Goal: Transaction & Acquisition: Subscribe to service/newsletter

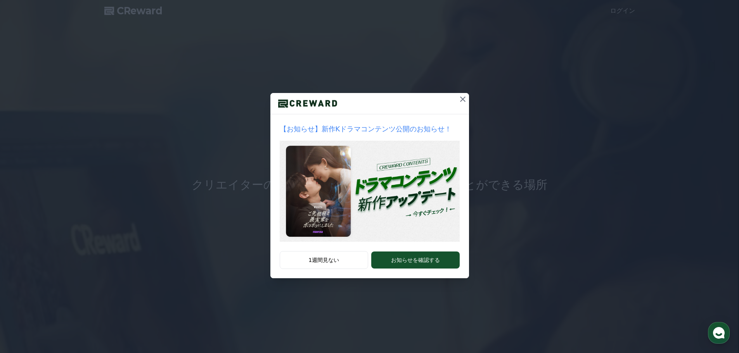
click at [464, 102] on icon at bounding box center [462, 99] width 9 height 9
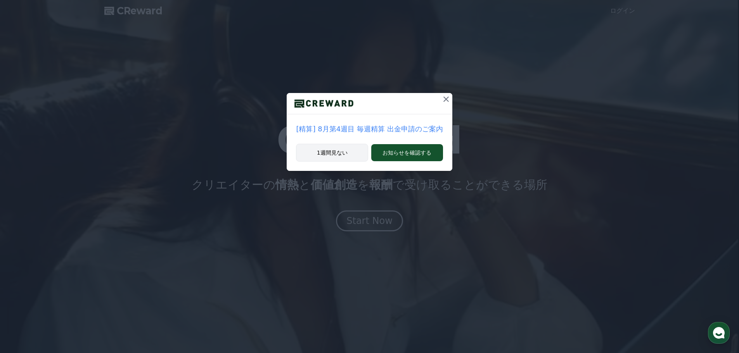
click at [338, 151] on button "1週間見ない" at bounding box center [332, 153] width 72 height 18
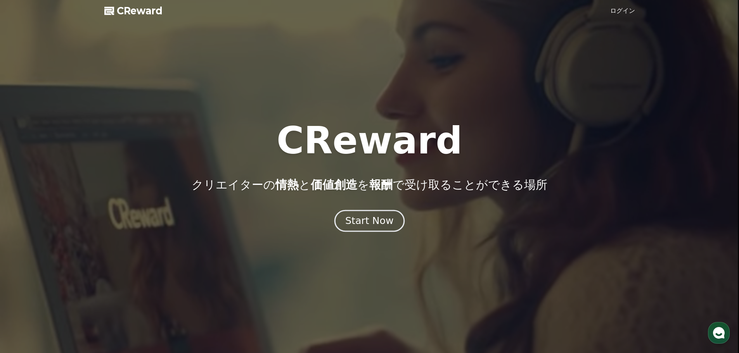
click at [379, 219] on div "Start Now" at bounding box center [369, 220] width 48 height 13
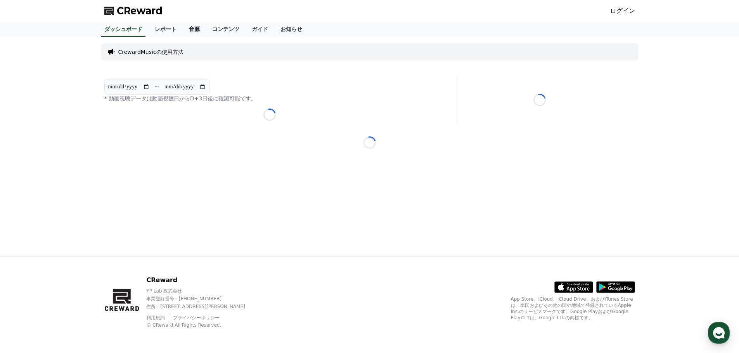
click at [183, 29] on link "音源" at bounding box center [194, 29] width 23 height 15
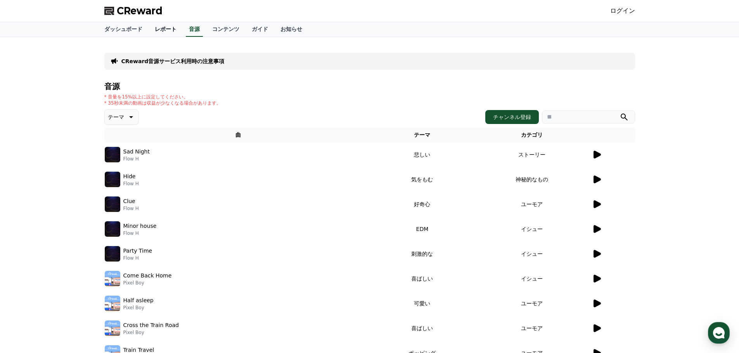
click at [157, 29] on link "レポート" at bounding box center [165, 29] width 34 height 15
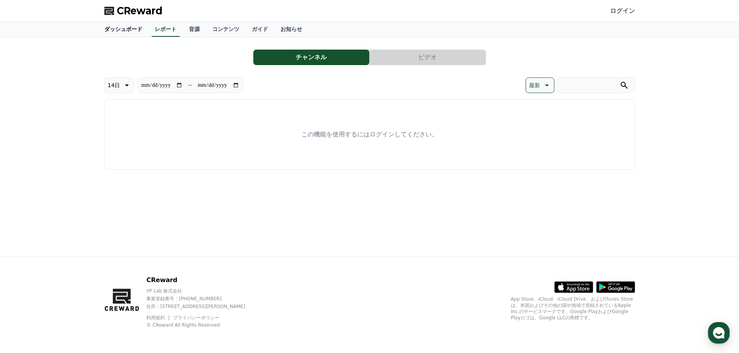
click at [111, 29] on link "ダッシュボード" at bounding box center [123, 29] width 50 height 15
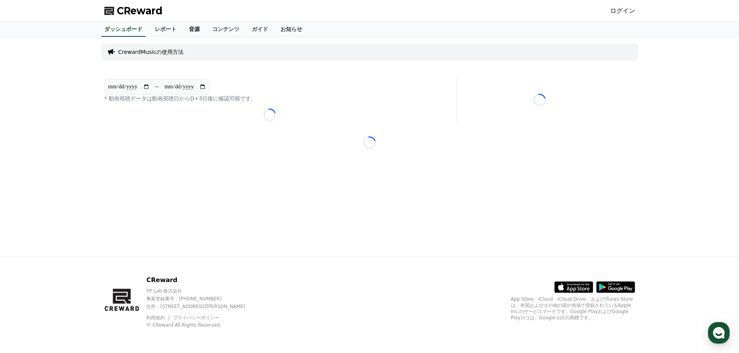
click at [185, 29] on link "音源" at bounding box center [194, 29] width 23 height 15
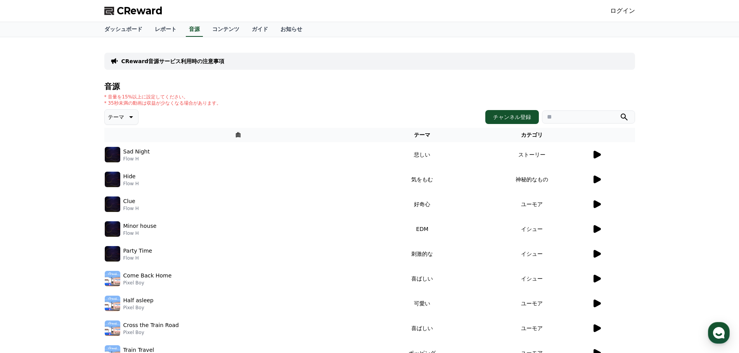
click at [592, 205] on icon at bounding box center [596, 204] width 9 height 9
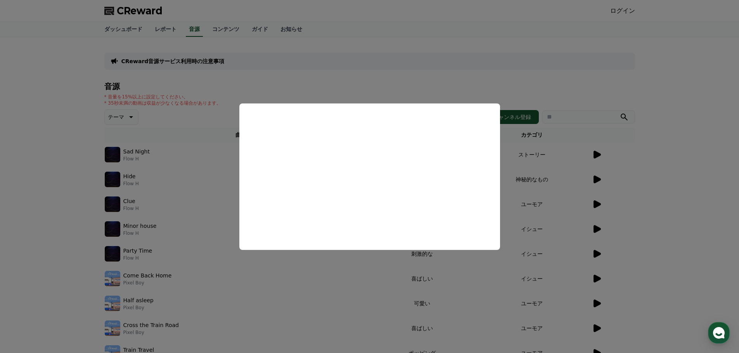
click at [268, 269] on button "close modal" at bounding box center [369, 176] width 739 height 353
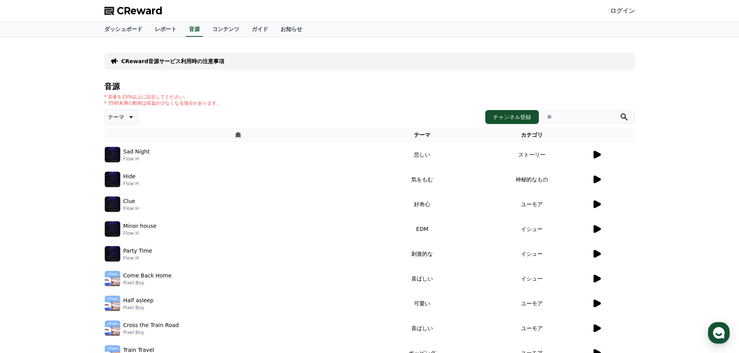
click at [596, 180] on icon at bounding box center [596, 180] width 7 height 8
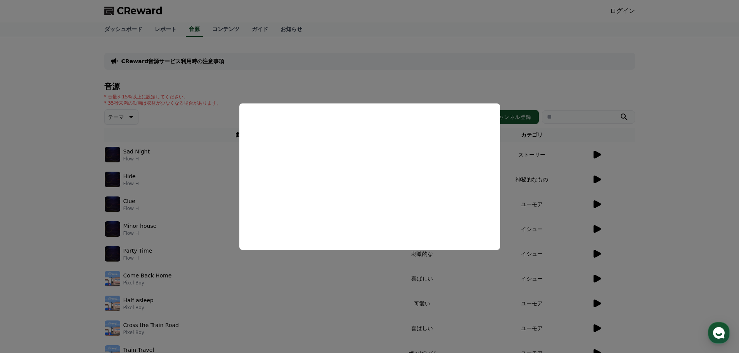
click at [684, 191] on button "close modal" at bounding box center [369, 176] width 739 height 353
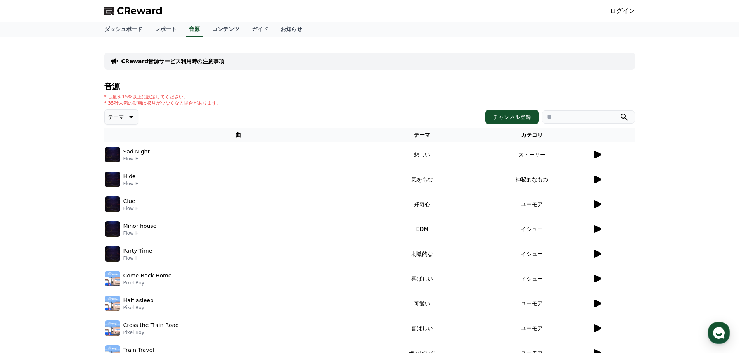
click at [592, 155] on icon at bounding box center [596, 154] width 9 height 9
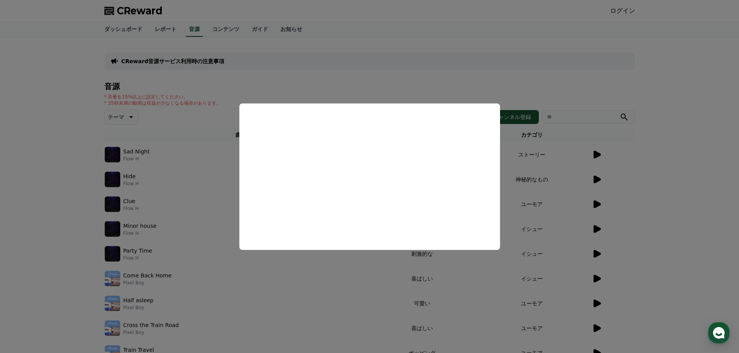
click at [646, 192] on button "close modal" at bounding box center [369, 176] width 739 height 353
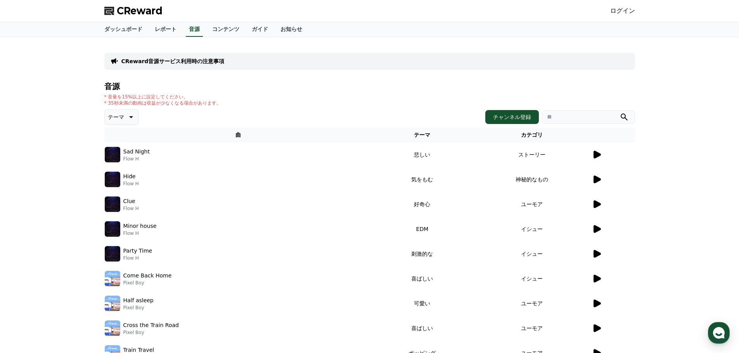
click at [597, 207] on icon at bounding box center [596, 204] width 9 height 9
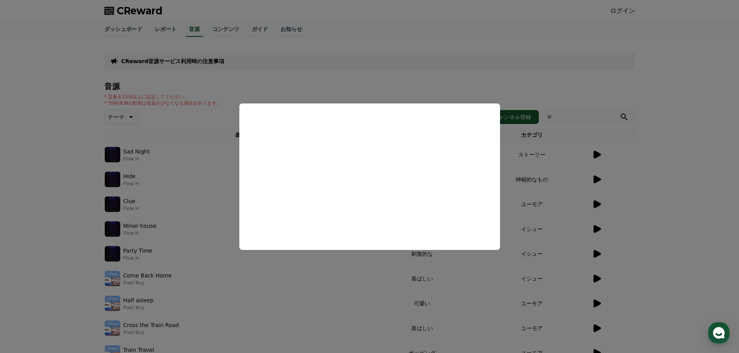
click at [654, 189] on button "close modal" at bounding box center [369, 176] width 739 height 353
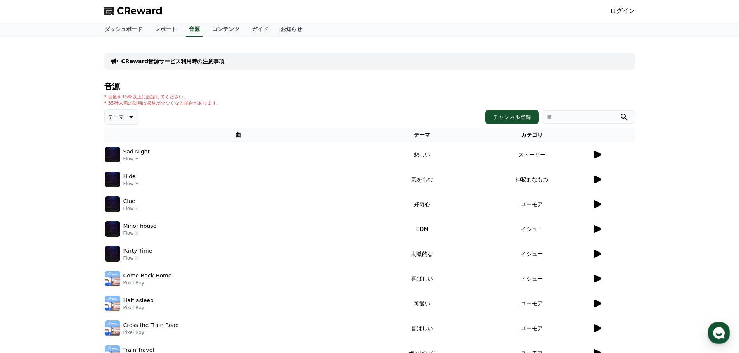
click at [569, 120] on input "search" at bounding box center [588, 116] width 93 height 13
type input "*"
click at [622, 118] on icon "submit" at bounding box center [623, 117] width 7 height 7
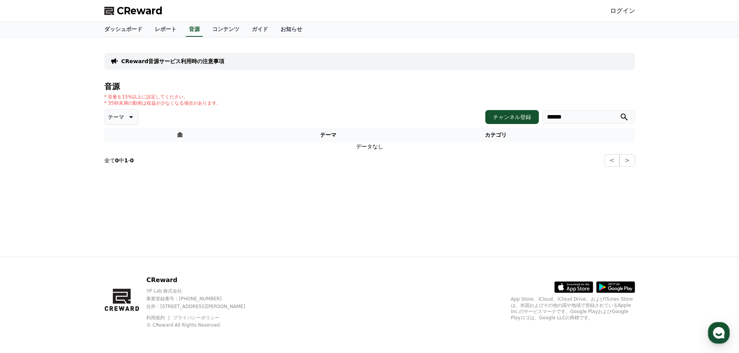
click at [579, 118] on input "******" at bounding box center [588, 116] width 93 height 13
type input "*"
click at [619, 112] on button "submit" at bounding box center [623, 116] width 9 height 9
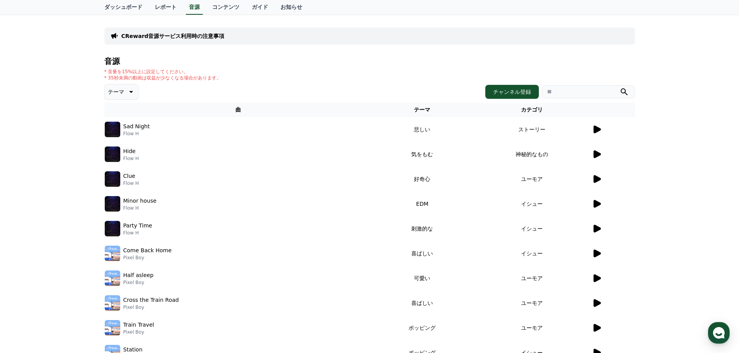
scroll to position [39, 0]
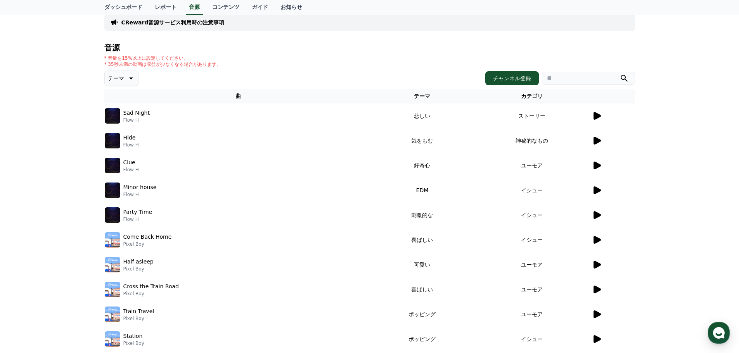
click at [599, 168] on icon at bounding box center [596, 165] width 9 height 9
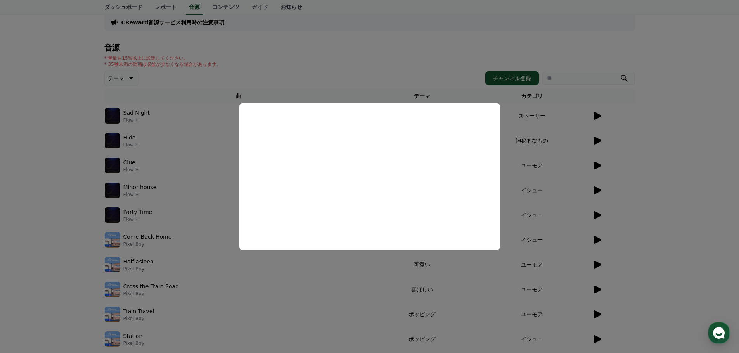
click at [649, 182] on button "close modal" at bounding box center [369, 176] width 739 height 353
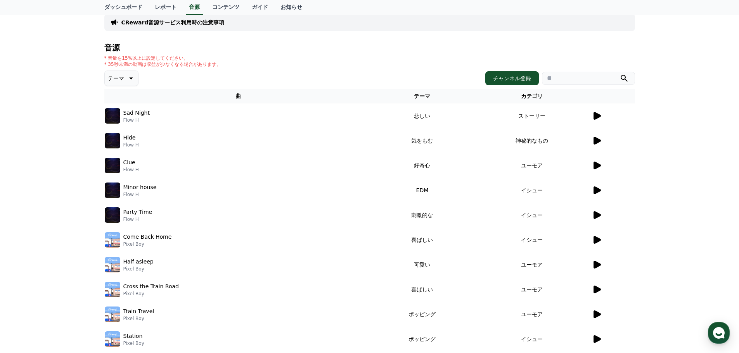
click at [593, 190] on icon at bounding box center [596, 190] width 9 height 9
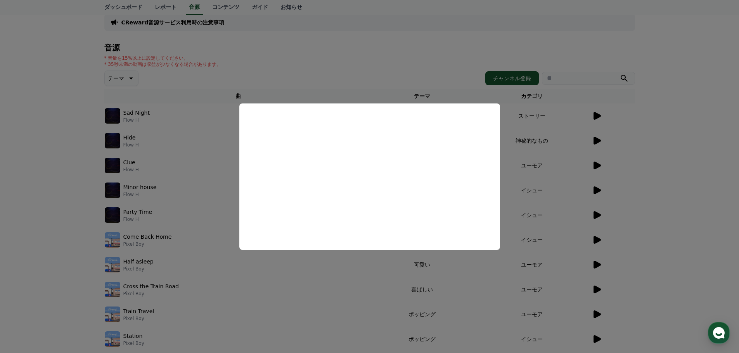
click at [668, 195] on button "close modal" at bounding box center [369, 176] width 739 height 353
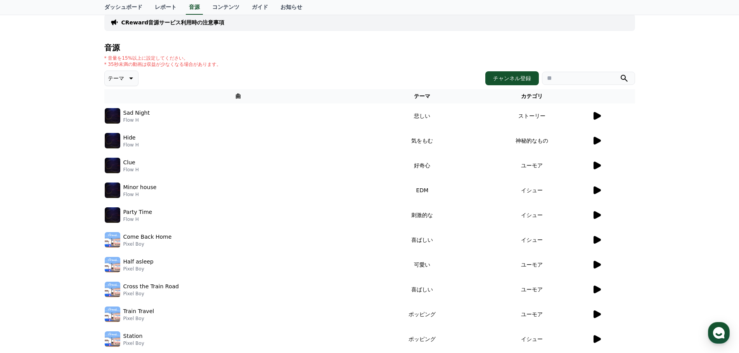
click at [596, 215] on icon at bounding box center [596, 215] width 7 height 8
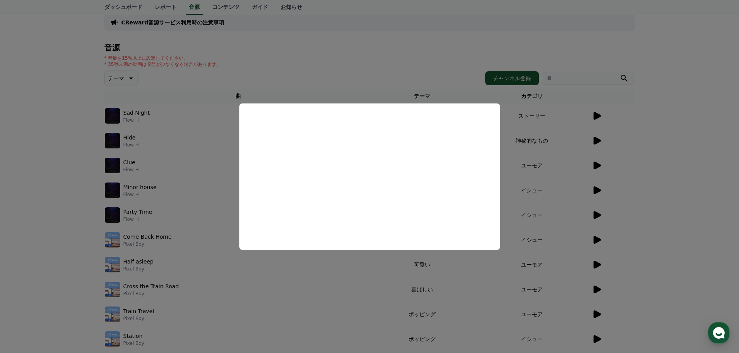
click at [681, 200] on button "close modal" at bounding box center [369, 176] width 739 height 353
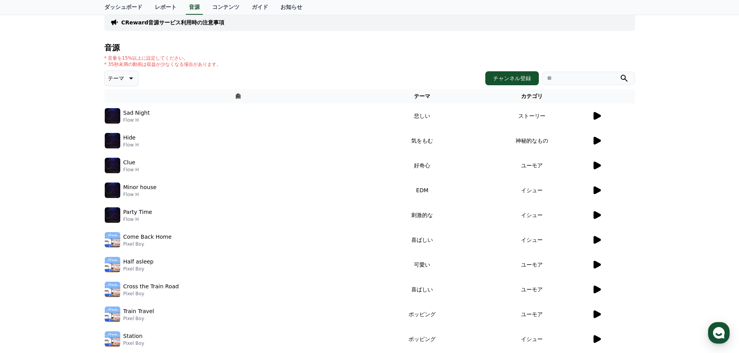
click at [598, 241] on icon at bounding box center [596, 240] width 7 height 8
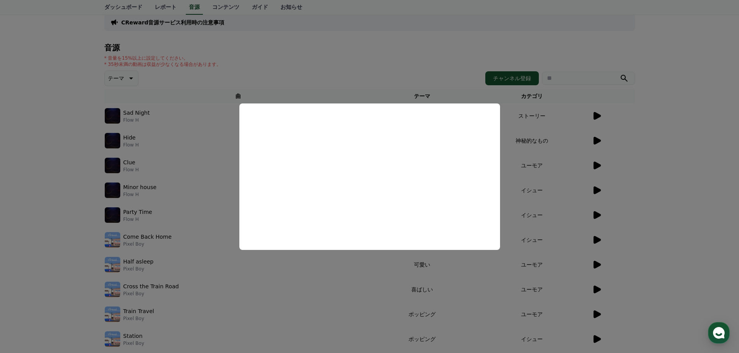
click at [670, 216] on button "close modal" at bounding box center [369, 176] width 739 height 353
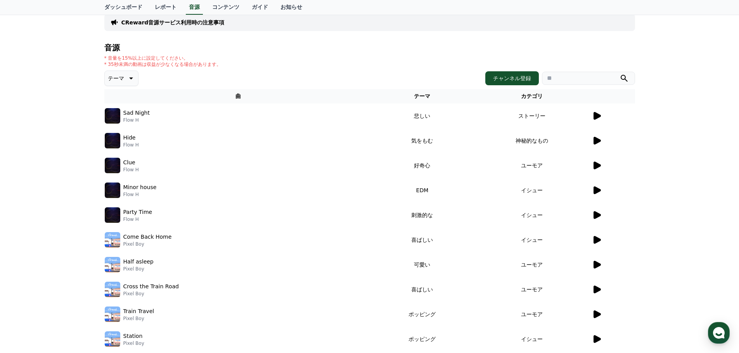
click at [597, 260] on td at bounding box center [612, 264] width 43 height 25
click at [597, 263] on icon at bounding box center [596, 265] width 7 height 8
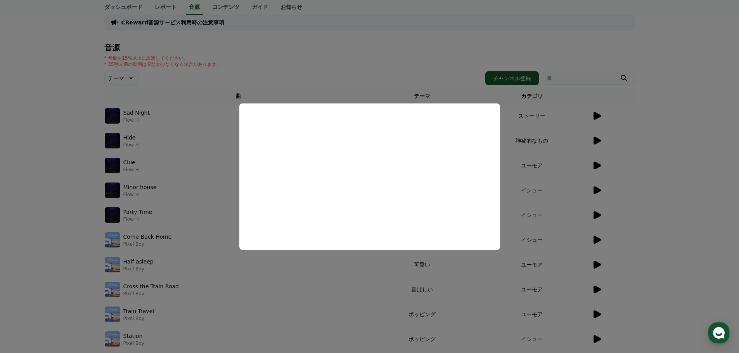
click at [671, 238] on button "close modal" at bounding box center [369, 176] width 739 height 353
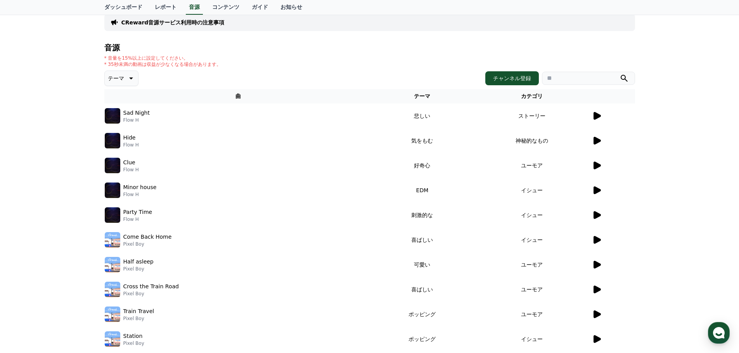
click at [596, 267] on icon at bounding box center [596, 265] width 7 height 8
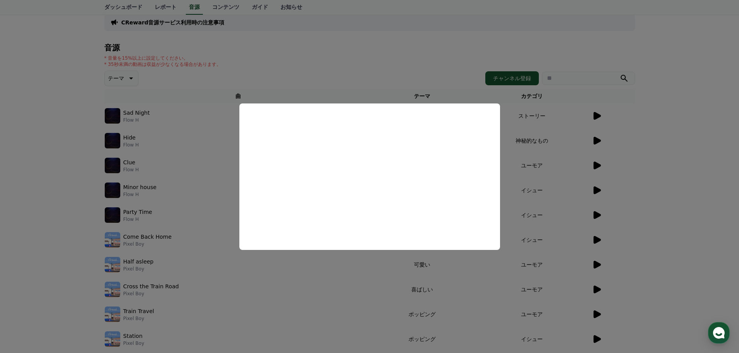
click at [728, 213] on button "close modal" at bounding box center [369, 176] width 739 height 353
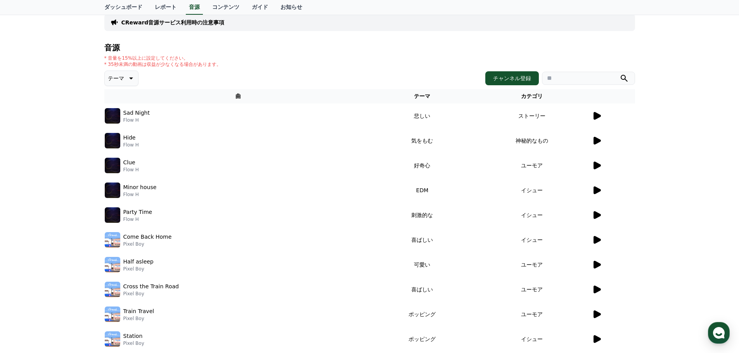
scroll to position [78, 0]
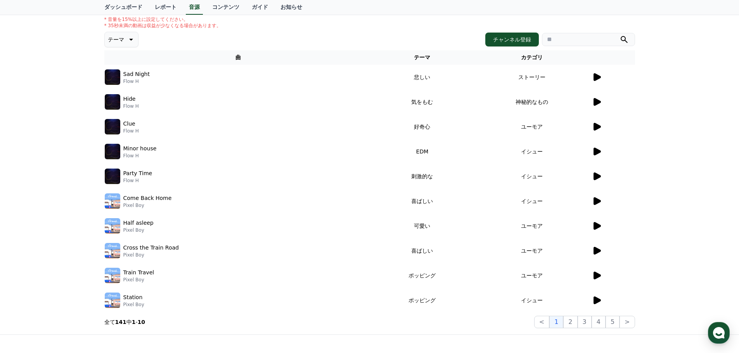
click at [596, 249] on icon at bounding box center [596, 251] width 7 height 8
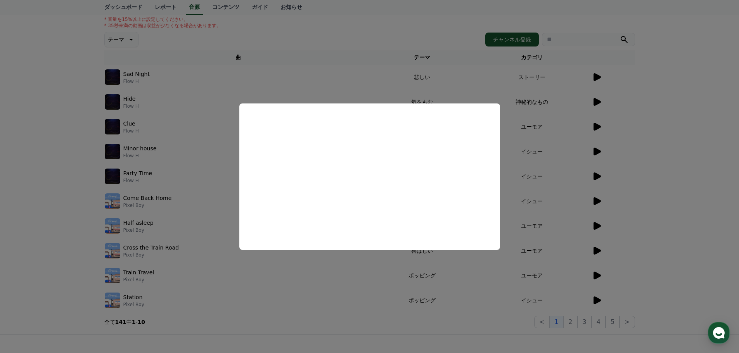
click at [633, 236] on button "close modal" at bounding box center [369, 176] width 739 height 353
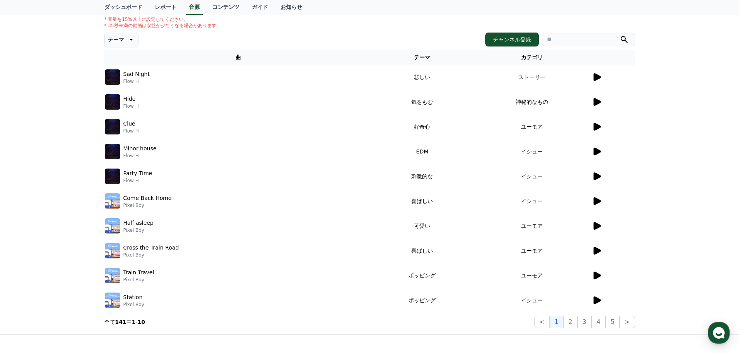
click at [592, 276] on icon at bounding box center [596, 275] width 9 height 9
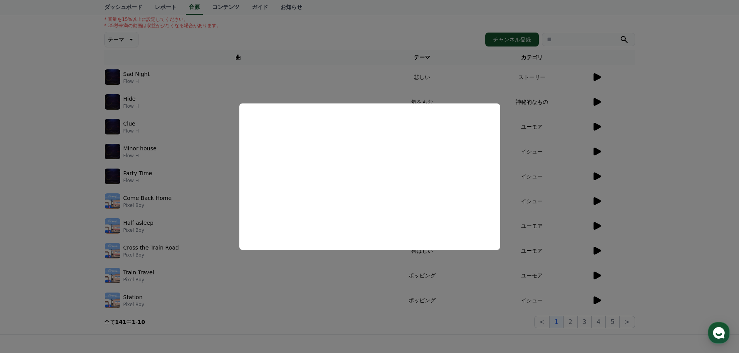
click at [699, 247] on button "close modal" at bounding box center [369, 176] width 739 height 353
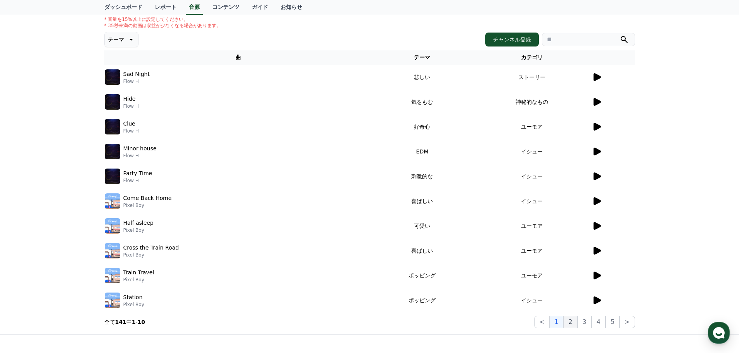
click at [571, 321] on button "2" at bounding box center [570, 322] width 14 height 12
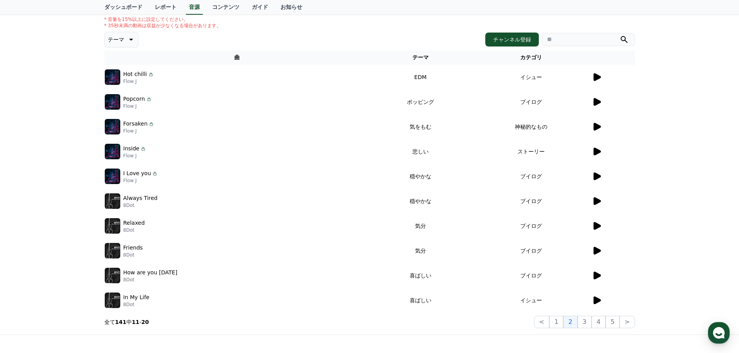
click at [590, 81] on td "イシュー" at bounding box center [531, 77] width 121 height 25
click at [596, 80] on icon at bounding box center [596, 77] width 7 height 8
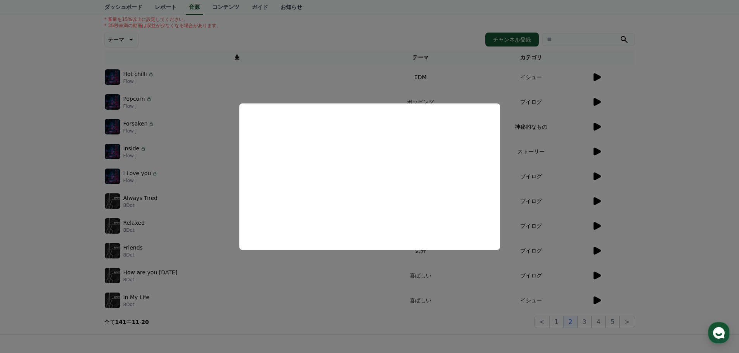
click at [654, 161] on button "close modal" at bounding box center [369, 176] width 739 height 353
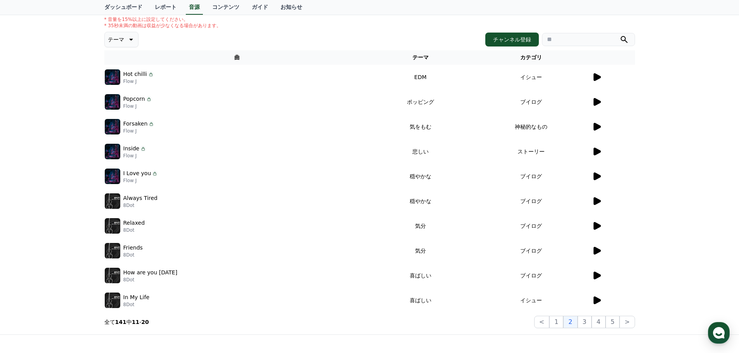
click at [597, 104] on icon at bounding box center [596, 102] width 7 height 8
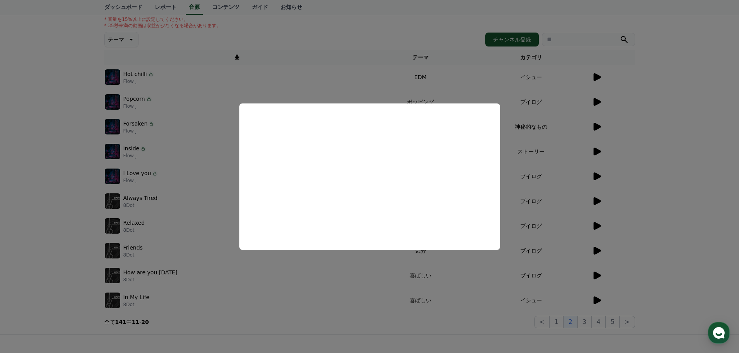
click at [649, 168] on button "close modal" at bounding box center [369, 176] width 739 height 353
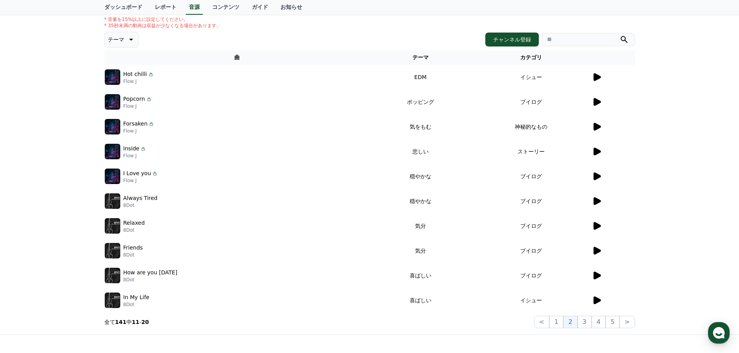
click at [597, 128] on icon at bounding box center [596, 127] width 7 height 8
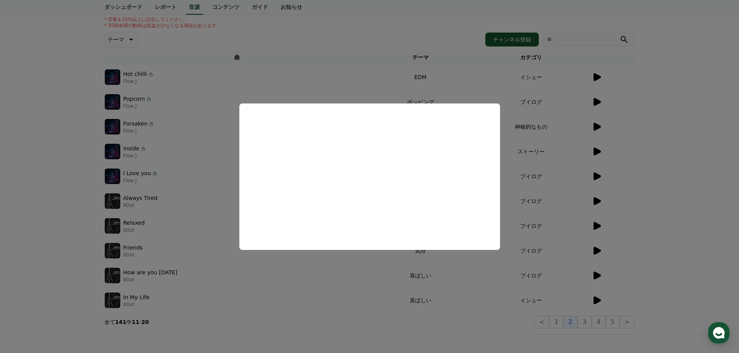
click at [625, 176] on button "close modal" at bounding box center [369, 176] width 739 height 353
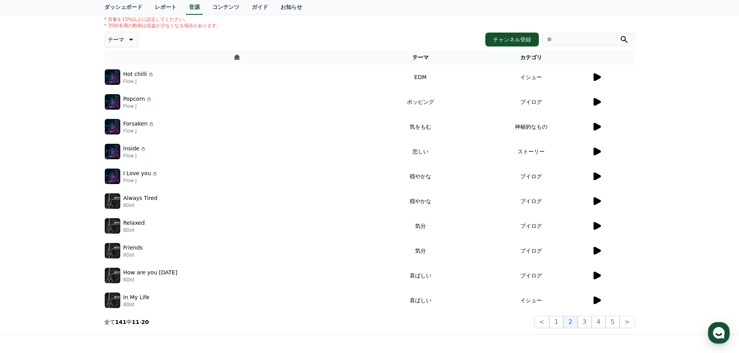
click at [597, 150] on icon at bounding box center [596, 152] width 7 height 8
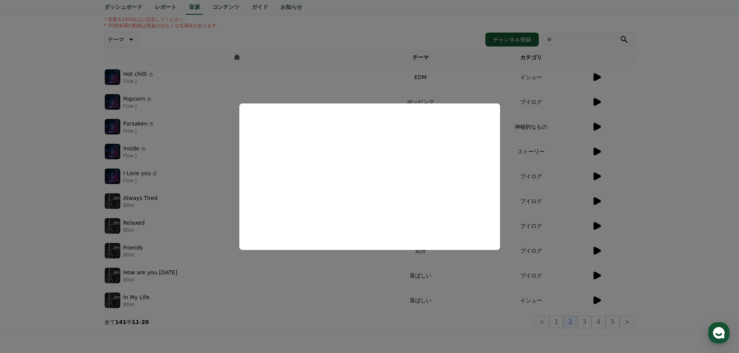
click at [686, 182] on button "close modal" at bounding box center [369, 176] width 739 height 353
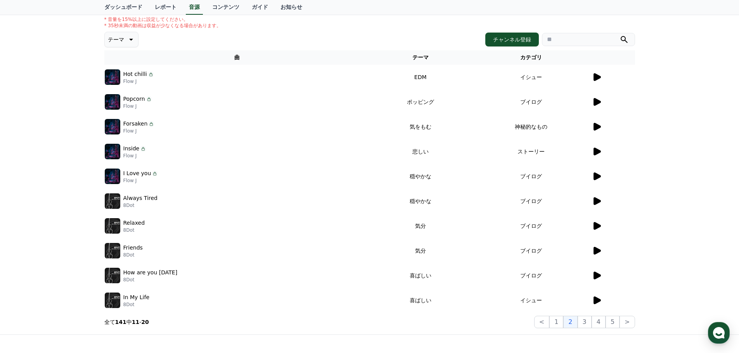
click at [597, 177] on icon at bounding box center [596, 177] width 7 height 8
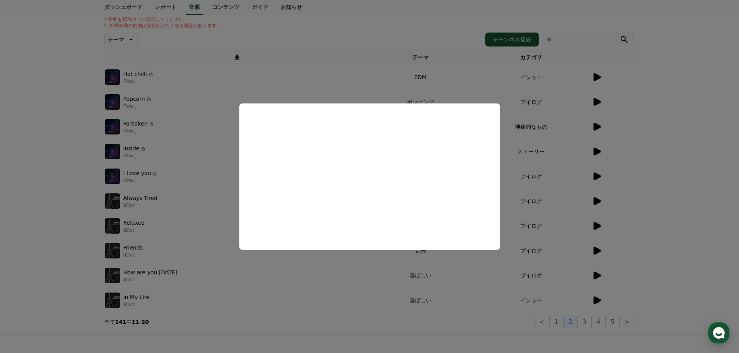
click at [680, 196] on button "close modal" at bounding box center [369, 176] width 739 height 353
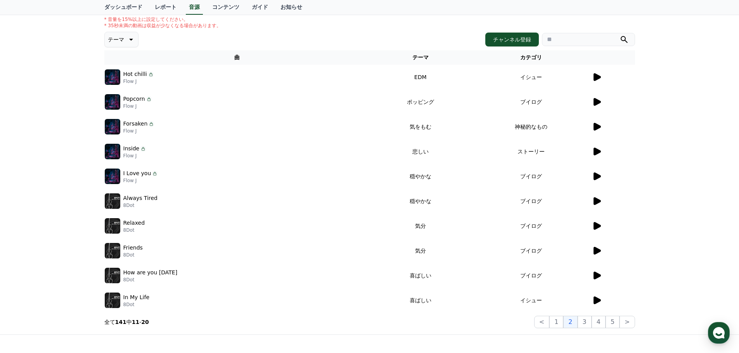
click at [597, 200] on icon at bounding box center [596, 201] width 7 height 8
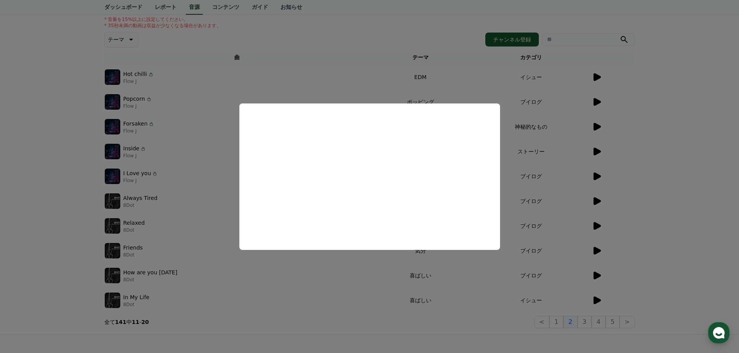
click at [648, 202] on button "close modal" at bounding box center [369, 176] width 739 height 353
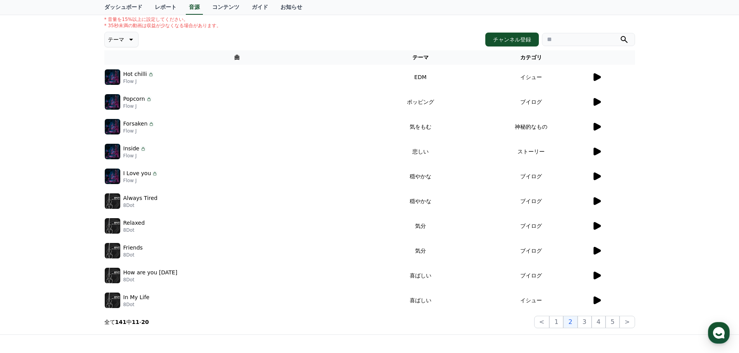
click at [592, 227] on icon at bounding box center [596, 225] width 9 height 9
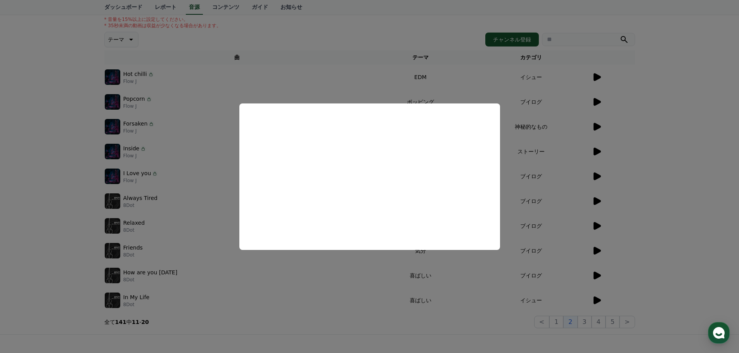
click at [668, 209] on button "close modal" at bounding box center [369, 176] width 739 height 353
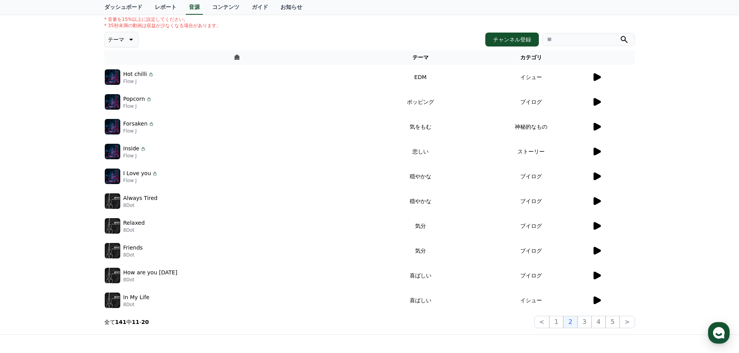
click at [594, 227] on icon at bounding box center [596, 226] width 7 height 8
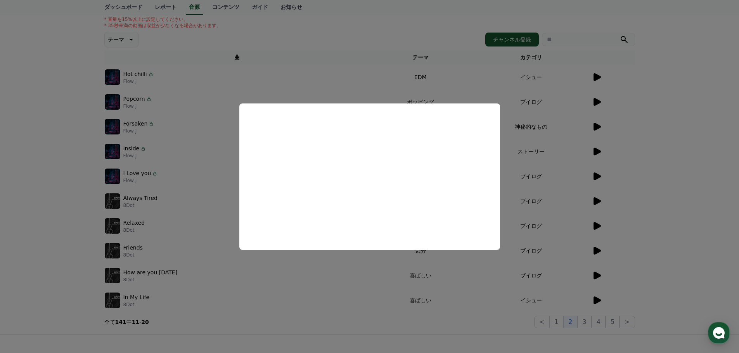
click at [658, 232] on button "close modal" at bounding box center [369, 176] width 739 height 353
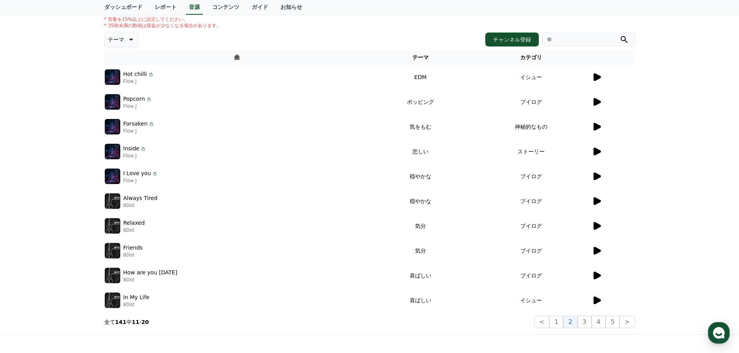
click at [597, 252] on icon at bounding box center [596, 251] width 7 height 8
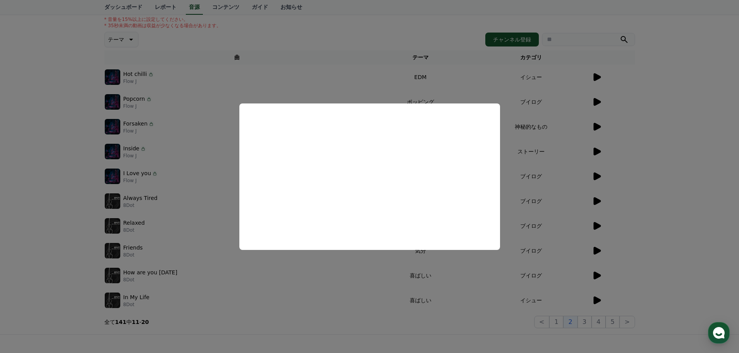
click at [649, 235] on button "close modal" at bounding box center [369, 176] width 739 height 353
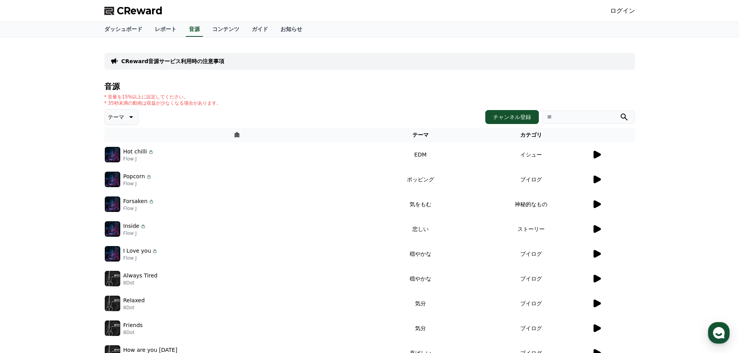
click at [126, 117] on icon at bounding box center [130, 116] width 9 height 9
click at [197, 119] on div "テーマ テーマ 全て 空想 好奇心 暗い 明るい ポッピング 刺激的な 反転 雄壮な 劇的な 喜ばしい 気分 EDM 溝 悲しい 穏やかな 可愛い 感動的な …" at bounding box center [369, 117] width 530 height 16
click at [233, 107] on div "音源 * 音量を15%以上に設定してください。 * 35秒未満の動画は収益が少なくなる場合があります。 テーマ テーマ 全て 空想 好奇心 暗い 明るい ポッ…" at bounding box center [369, 244] width 530 height 324
click at [63, 149] on div "CReward音源サービス利用時の注意事項 音源 * 音量を15%以上に設定してください。 * 35秒未満の動画は収益が少なくなる場合があります。 テーマ テ…" at bounding box center [369, 224] width 739 height 375
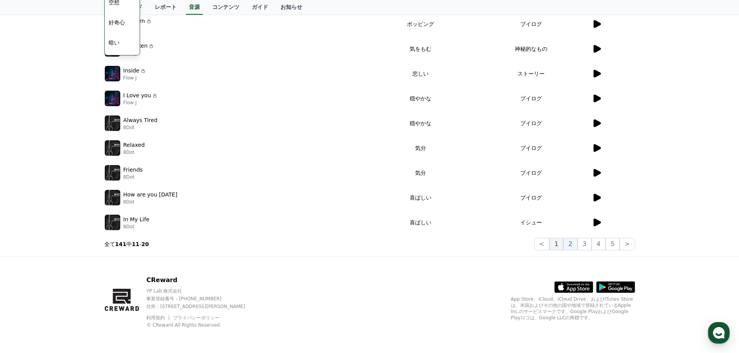
click at [562, 247] on button "1" at bounding box center [556, 244] width 14 height 12
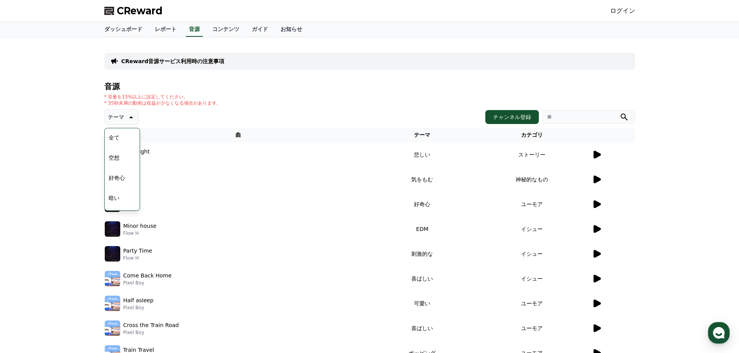
click at [594, 153] on icon at bounding box center [596, 155] width 7 height 8
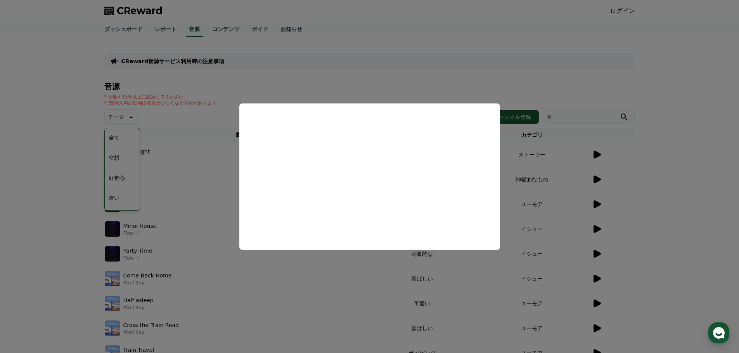
click at [661, 187] on button "close modal" at bounding box center [369, 176] width 739 height 353
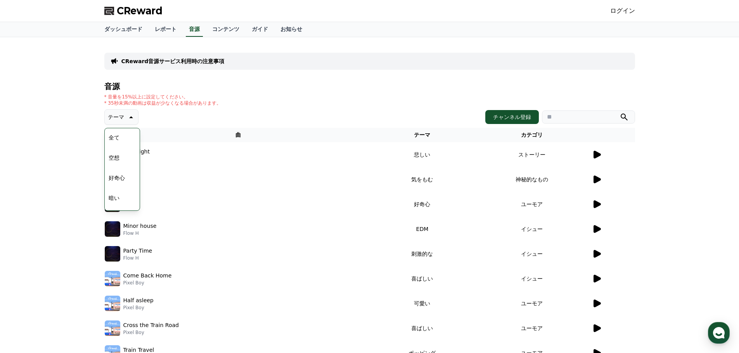
click at [598, 179] on icon at bounding box center [596, 180] width 7 height 8
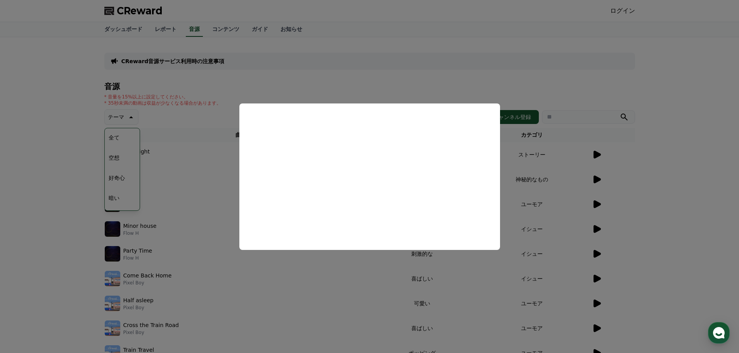
click at [625, 189] on button "close modal" at bounding box center [369, 176] width 739 height 353
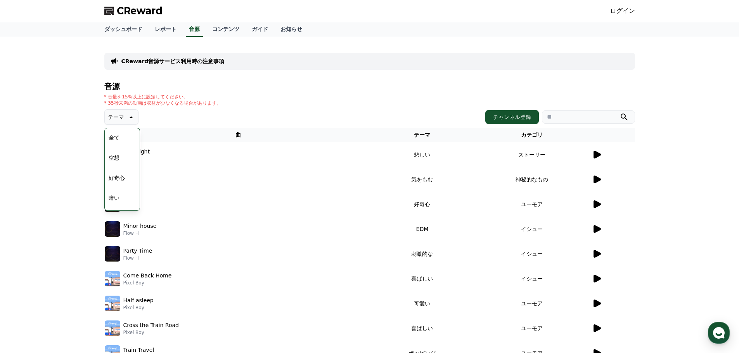
click at [597, 204] on icon at bounding box center [596, 204] width 7 height 8
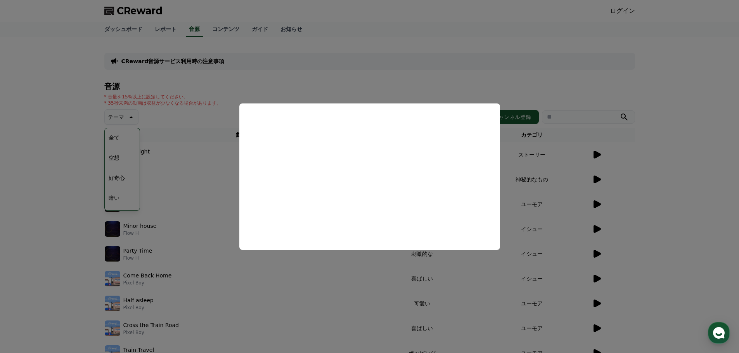
click at [638, 200] on button "close modal" at bounding box center [369, 176] width 739 height 353
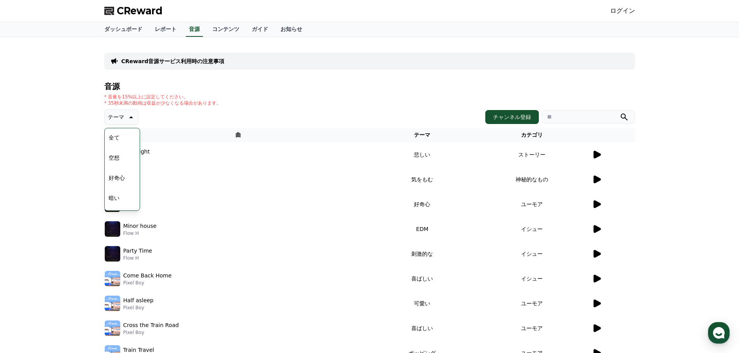
click at [594, 231] on icon at bounding box center [596, 229] width 7 height 8
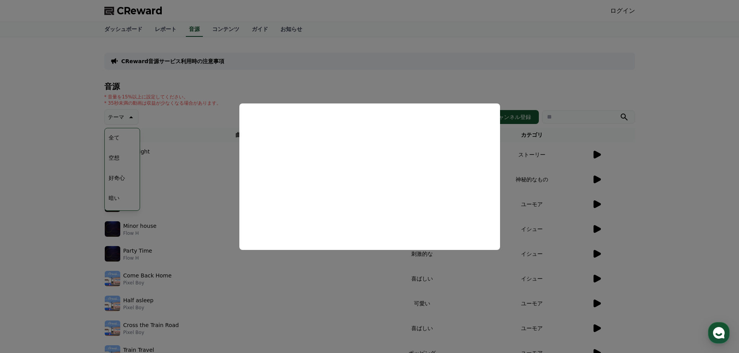
click at [649, 204] on button "close modal" at bounding box center [369, 176] width 739 height 353
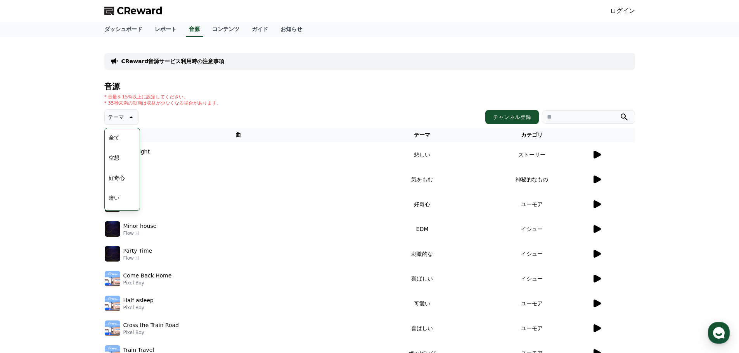
click at [597, 251] on icon at bounding box center [596, 253] width 9 height 9
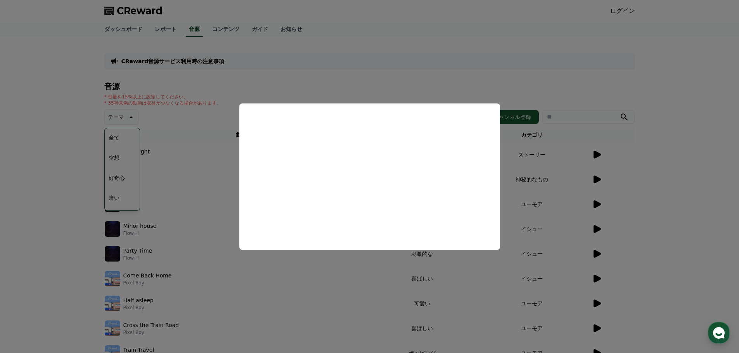
click at [649, 231] on button "close modal" at bounding box center [369, 176] width 739 height 353
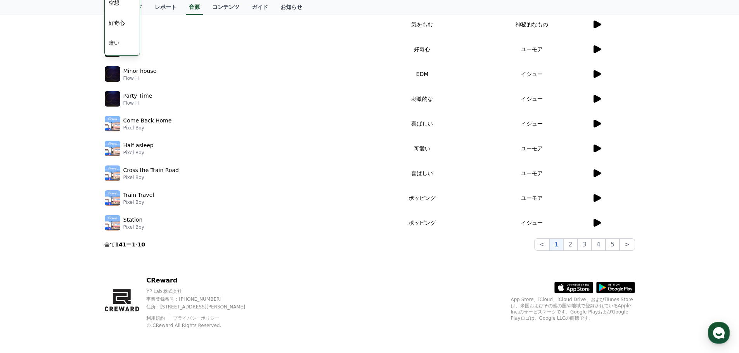
scroll to position [155, 0]
click at [573, 247] on button "2" at bounding box center [570, 244] width 14 height 12
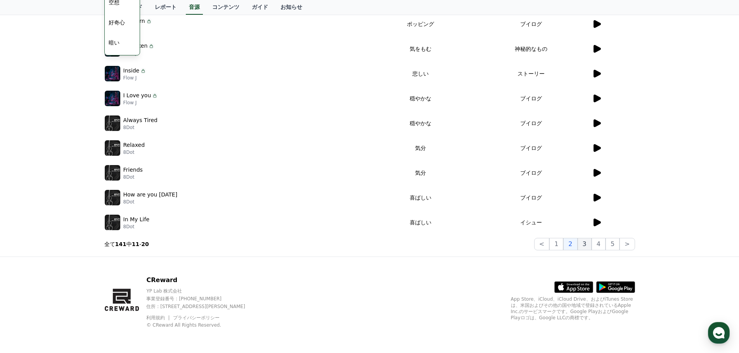
click at [580, 242] on button "3" at bounding box center [584, 244] width 14 height 12
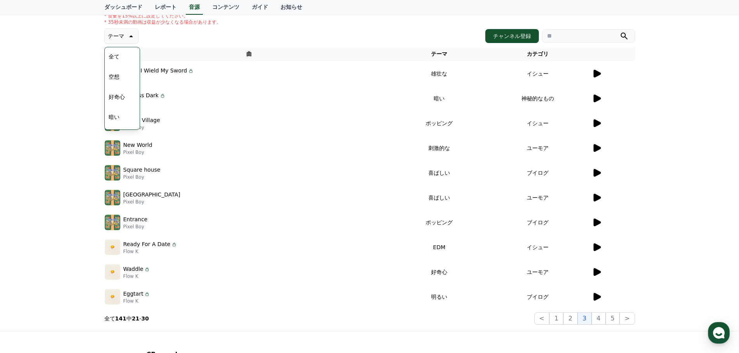
scroll to position [78, 0]
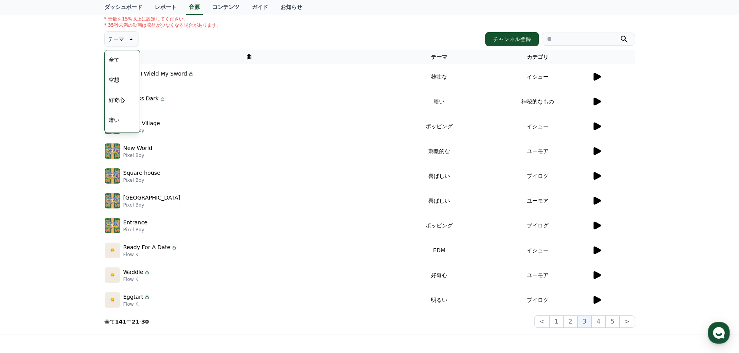
click at [595, 79] on icon at bounding box center [596, 77] width 7 height 8
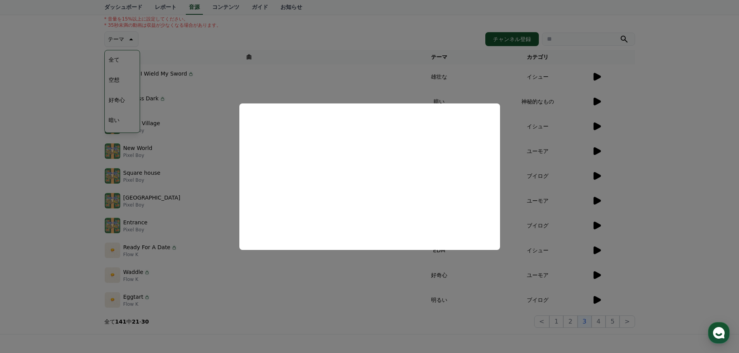
click at [649, 160] on button "close modal" at bounding box center [369, 176] width 739 height 353
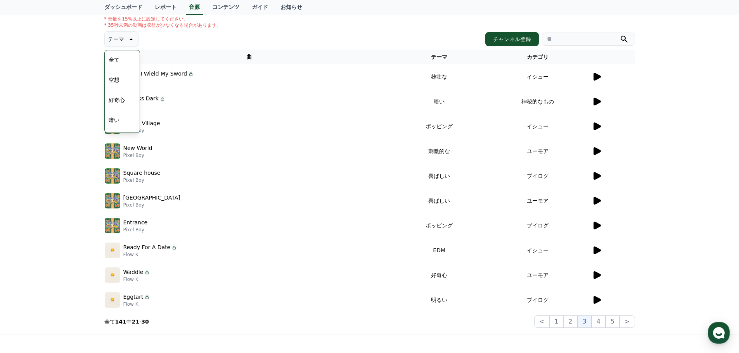
click at [594, 102] on icon at bounding box center [596, 102] width 7 height 8
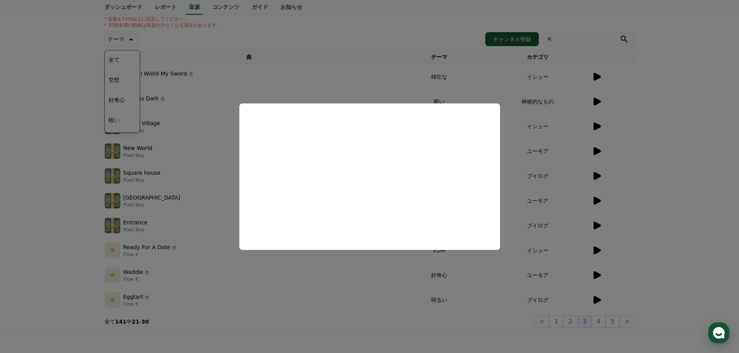
click at [652, 168] on button "close modal" at bounding box center [369, 176] width 739 height 353
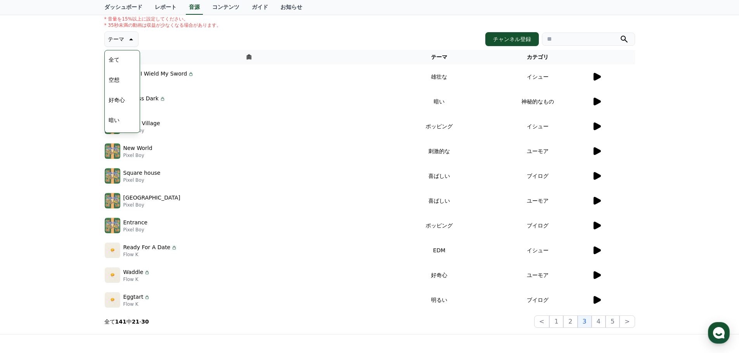
click at [598, 127] on icon at bounding box center [596, 127] width 7 height 8
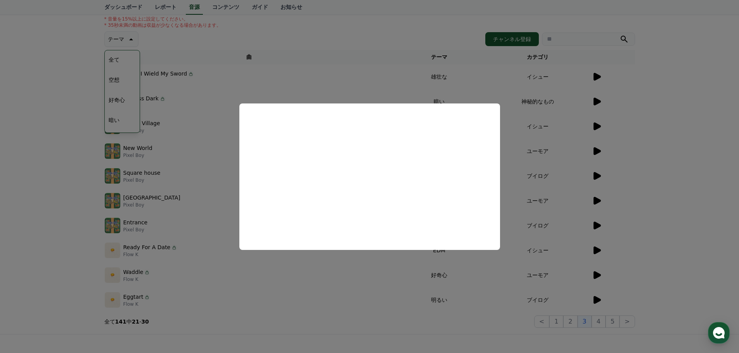
click at [646, 191] on button "close modal" at bounding box center [369, 176] width 739 height 353
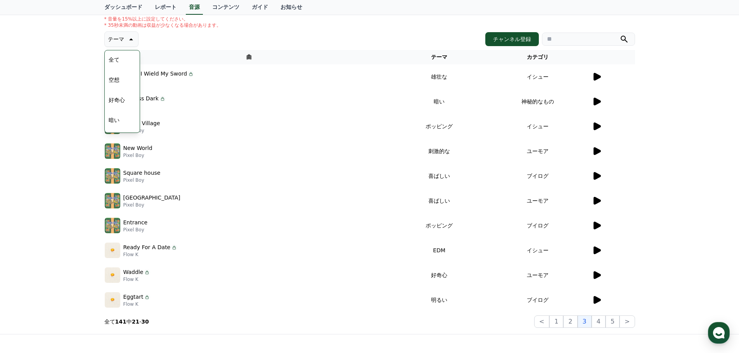
click at [599, 252] on icon at bounding box center [596, 250] width 9 height 9
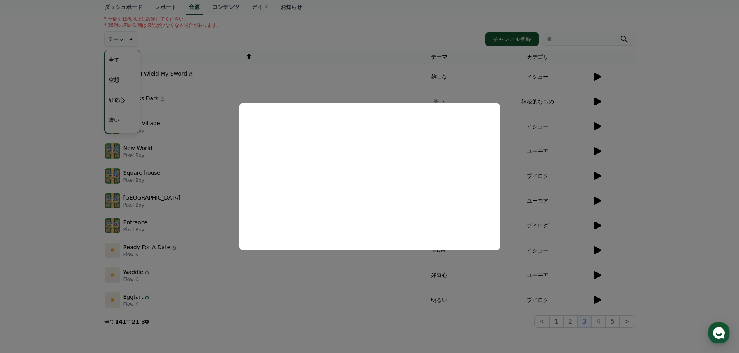
click at [661, 237] on button "close modal" at bounding box center [369, 176] width 739 height 353
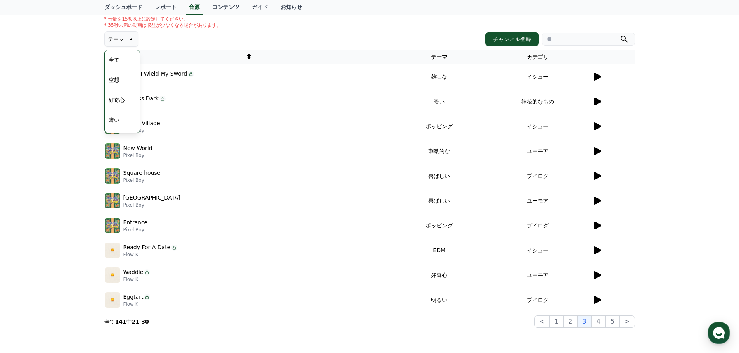
click at [598, 274] on icon at bounding box center [596, 275] width 7 height 8
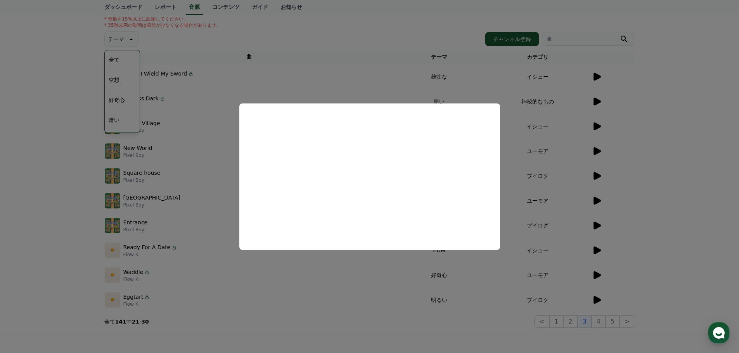
click at [647, 231] on button "close modal" at bounding box center [369, 176] width 739 height 353
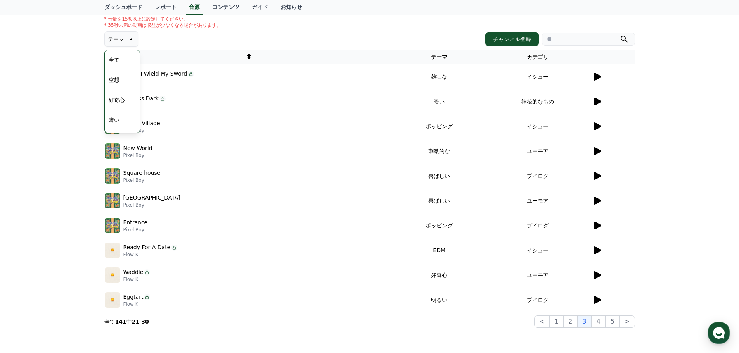
click at [597, 300] on icon at bounding box center [596, 300] width 7 height 8
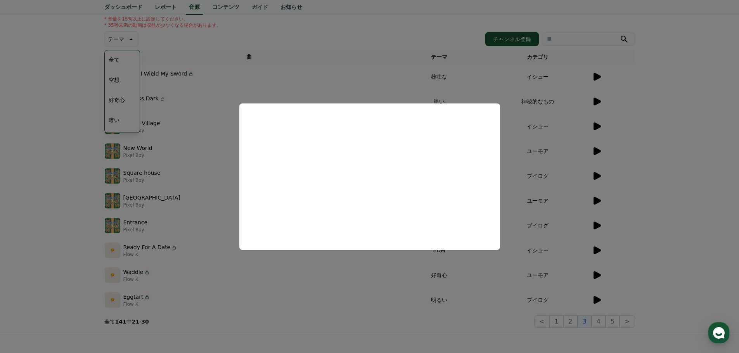
click at [665, 220] on button "close modal" at bounding box center [369, 176] width 739 height 353
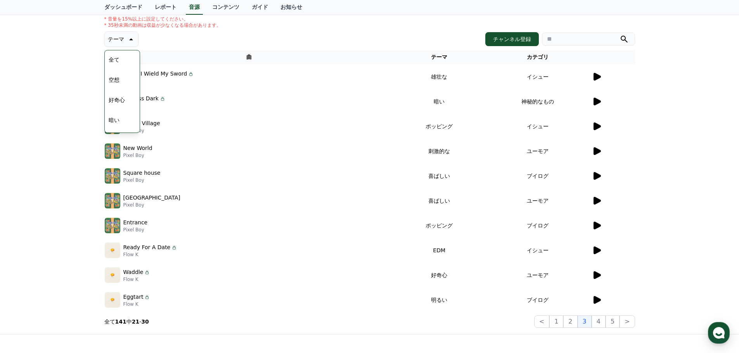
click at [135, 296] on p "Eggtart" at bounding box center [133, 297] width 20 height 8
click at [117, 302] on img at bounding box center [113, 300] width 16 height 16
click at [145, 298] on icon at bounding box center [147, 297] width 6 height 6
click at [595, 302] on icon at bounding box center [596, 300] width 7 height 8
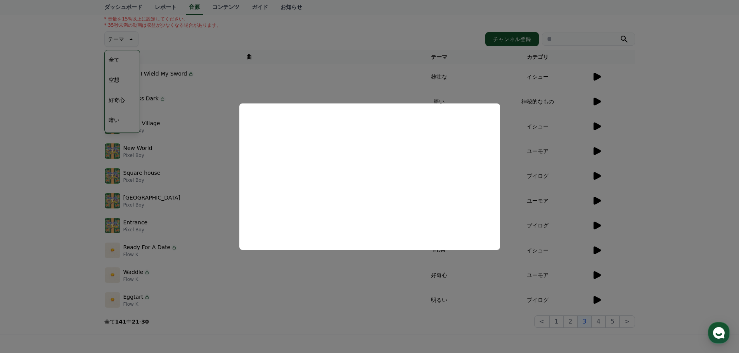
click at [703, 252] on button "close modal" at bounding box center [369, 176] width 739 height 353
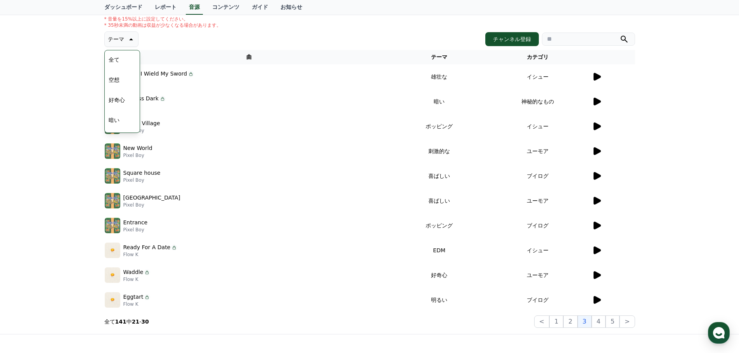
scroll to position [155, 0]
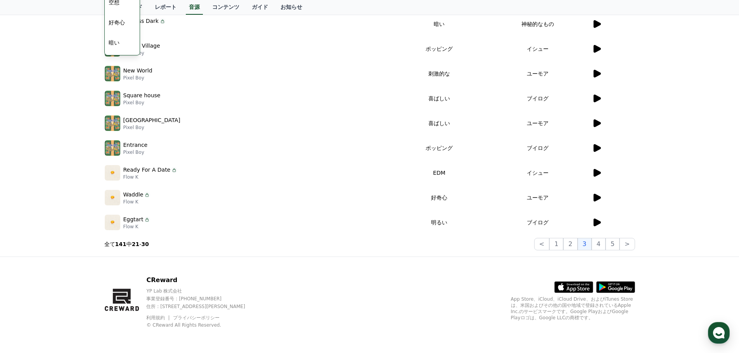
click at [129, 224] on p "Flow K" at bounding box center [136, 227] width 27 height 6
click at [120, 225] on img at bounding box center [113, 223] width 16 height 16
click at [131, 224] on p "Flow K" at bounding box center [136, 227] width 27 height 6
click at [144, 220] on icon at bounding box center [147, 220] width 6 height 6
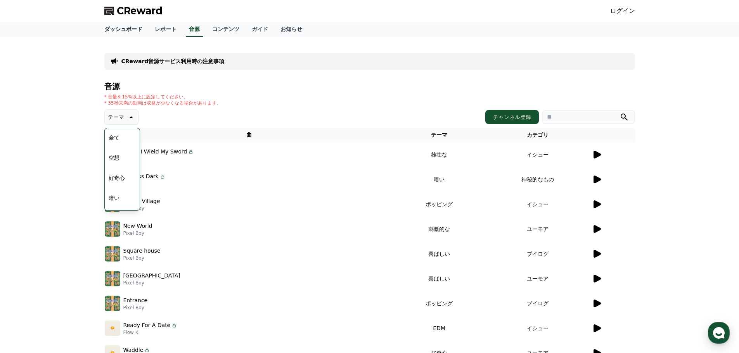
click at [119, 28] on link "ダッシュボード" at bounding box center [123, 29] width 50 height 15
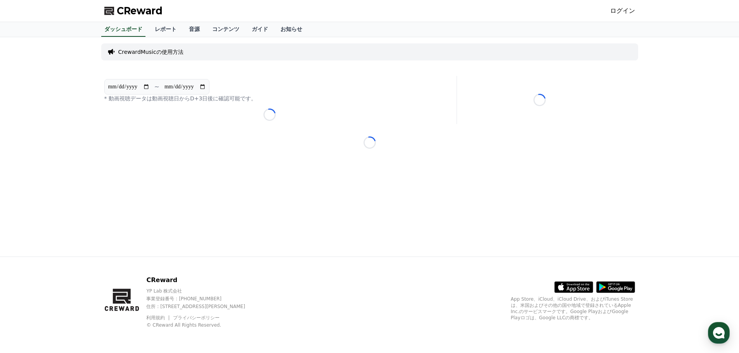
click at [176, 54] on p "CrewardMusicの使用方法" at bounding box center [150, 52] width 65 height 8
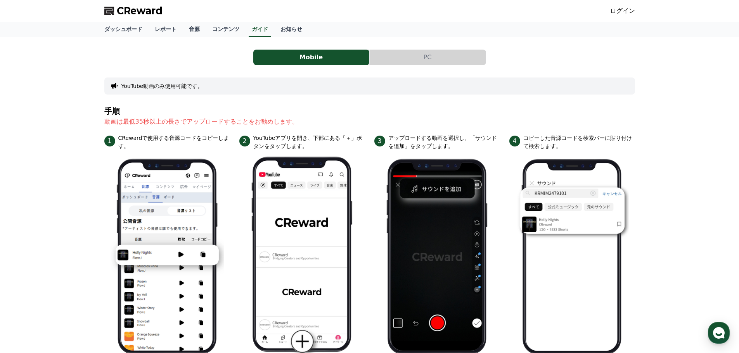
click at [413, 58] on button "PC" at bounding box center [427, 58] width 116 height 16
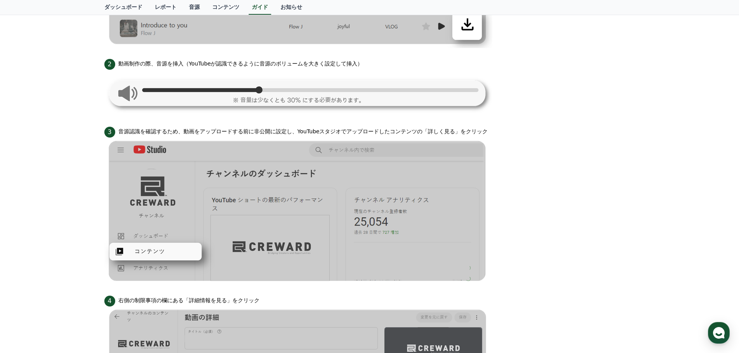
scroll to position [349, 0]
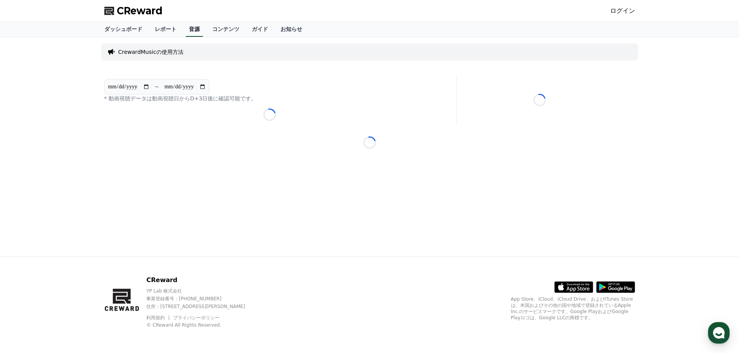
click at [186, 28] on link "音源" at bounding box center [194, 29] width 17 height 15
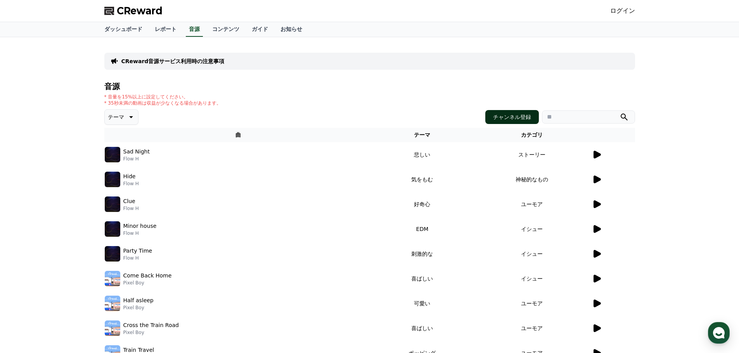
click at [519, 115] on button "チャンネル登録" at bounding box center [512, 117] width 54 height 14
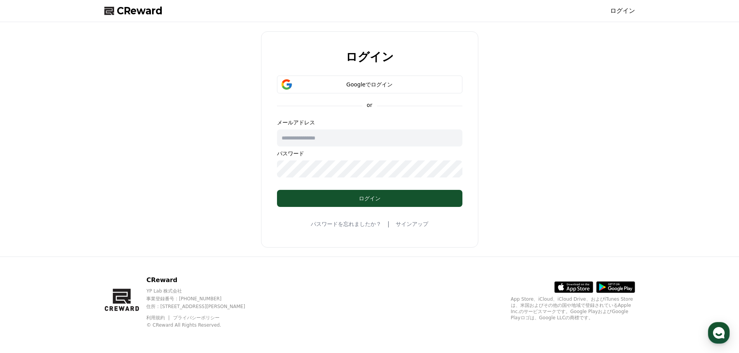
click at [349, 141] on input "text" at bounding box center [369, 137] width 185 height 17
click at [365, 82] on div "Googleでログイン" at bounding box center [369, 85] width 163 height 8
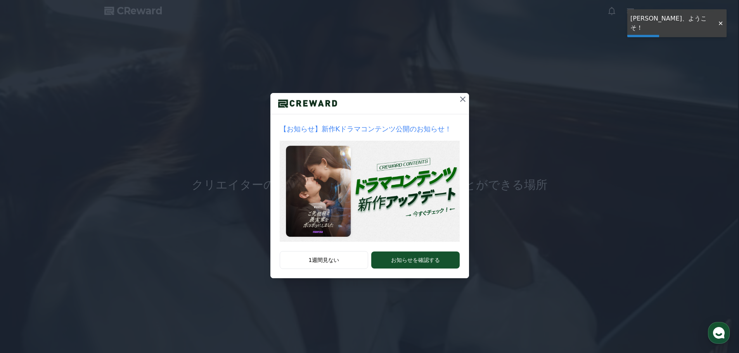
click at [461, 100] on icon at bounding box center [462, 99] width 9 height 9
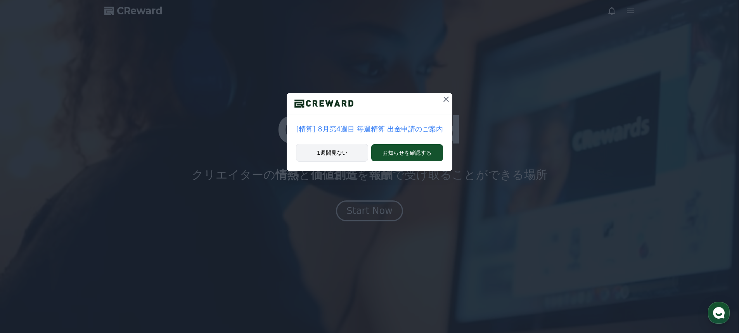
click at [331, 147] on button "1週間見ない" at bounding box center [332, 153] width 72 height 18
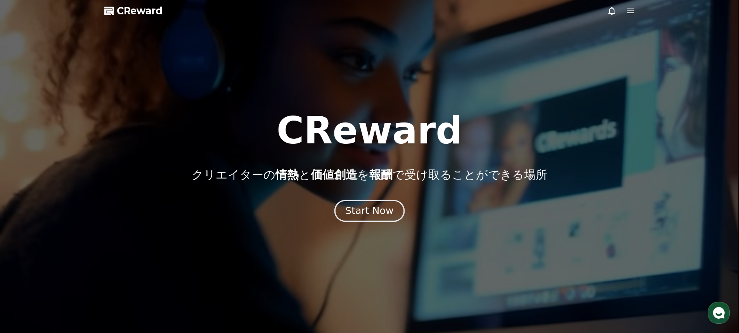
click at [364, 212] on div "Start Now" at bounding box center [369, 210] width 48 height 13
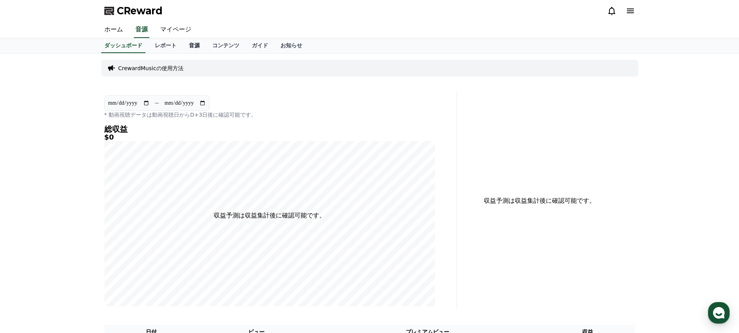
click at [183, 45] on link "音源" at bounding box center [194, 45] width 23 height 15
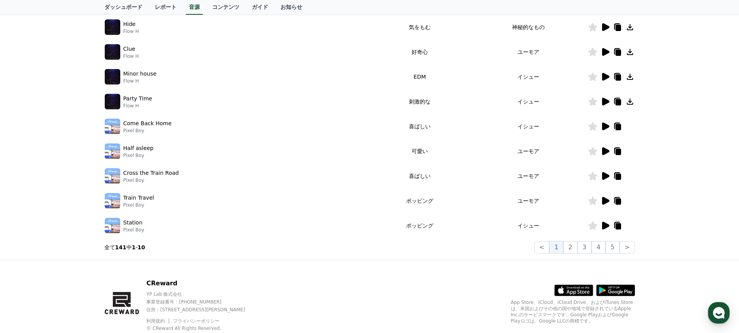
scroll to position [192, 0]
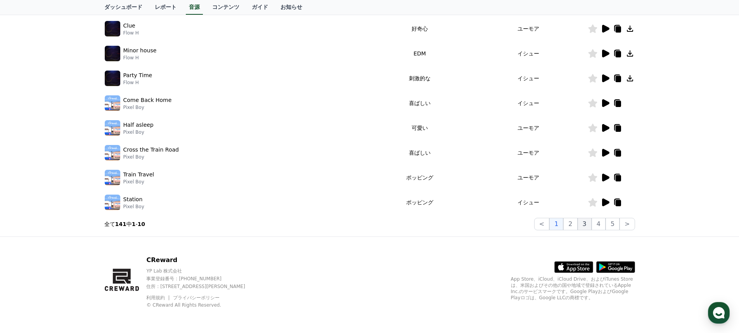
click at [585, 224] on button "3" at bounding box center [584, 224] width 14 height 12
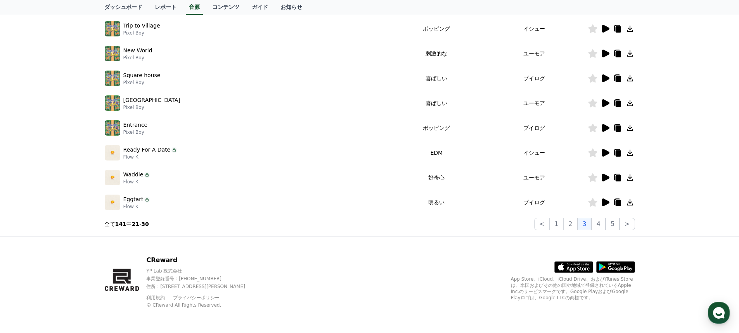
click at [604, 201] on icon at bounding box center [605, 203] width 7 height 8
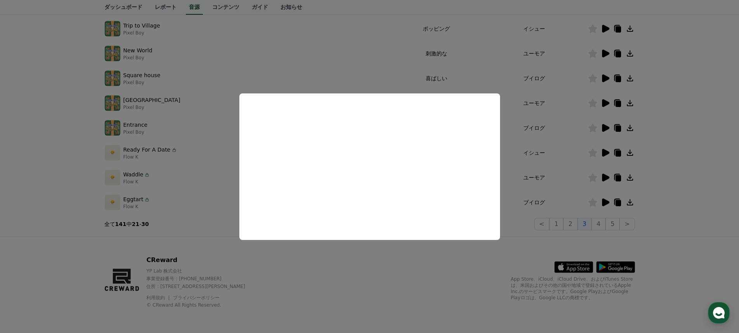
click at [677, 194] on button "close modal" at bounding box center [369, 166] width 739 height 333
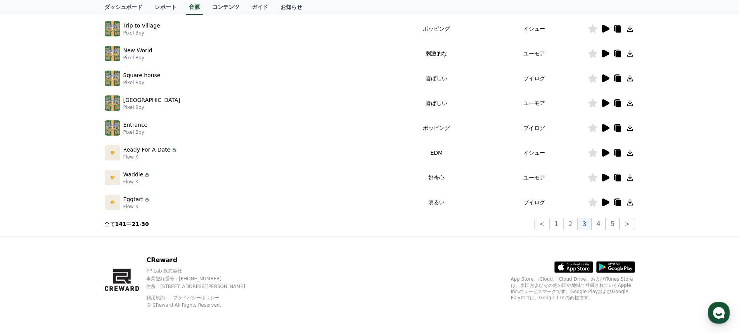
click at [630, 205] on icon at bounding box center [630, 202] width 6 height 6
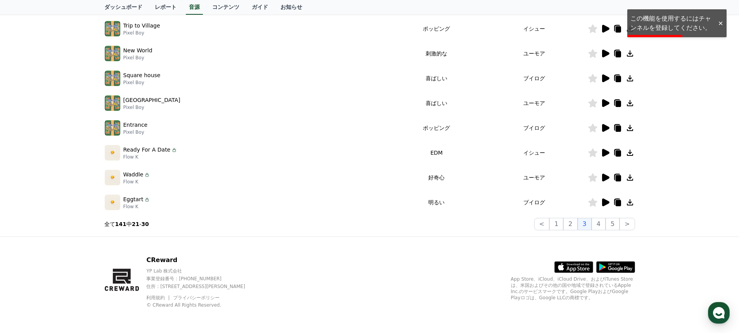
scroll to position [114, 0]
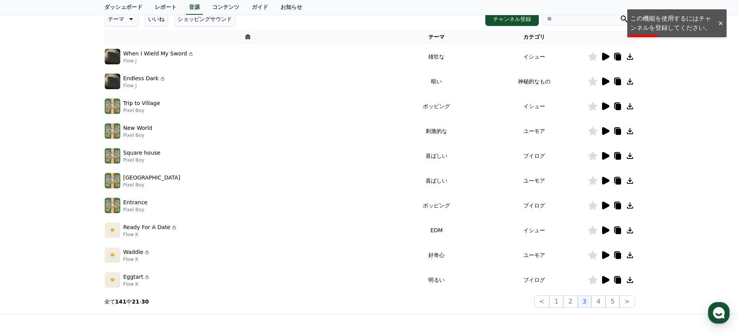
click at [630, 279] on icon at bounding box center [629, 279] width 9 height 9
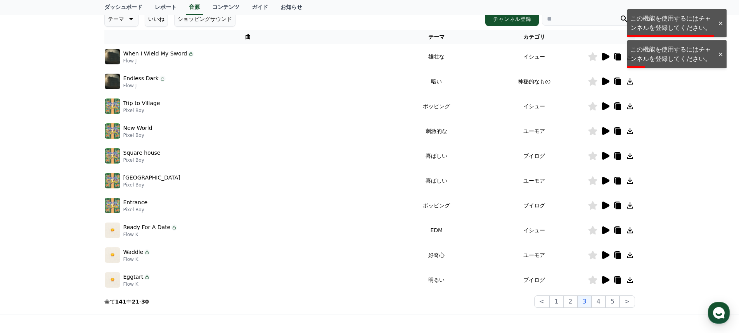
click at [630, 279] on icon at bounding box center [629, 279] width 9 height 9
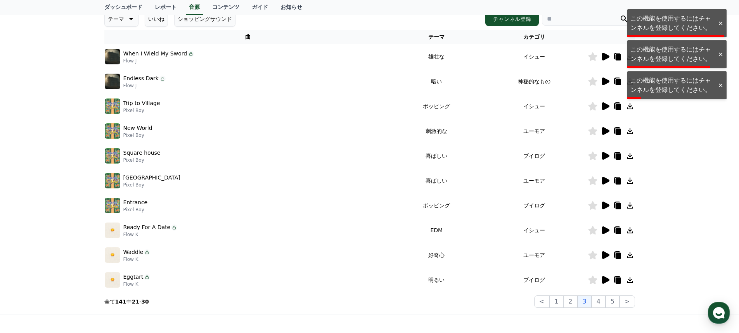
click at [631, 278] on icon at bounding box center [629, 279] width 9 height 9
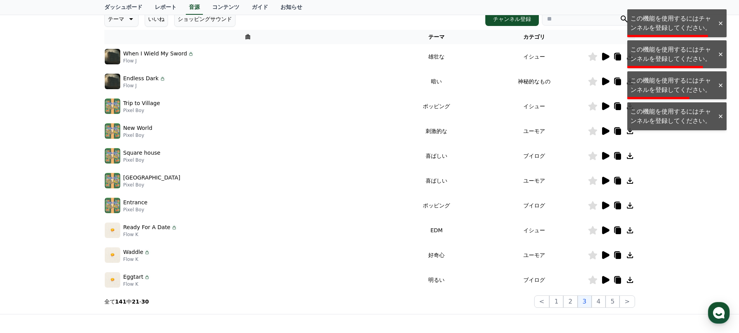
scroll to position [76, 0]
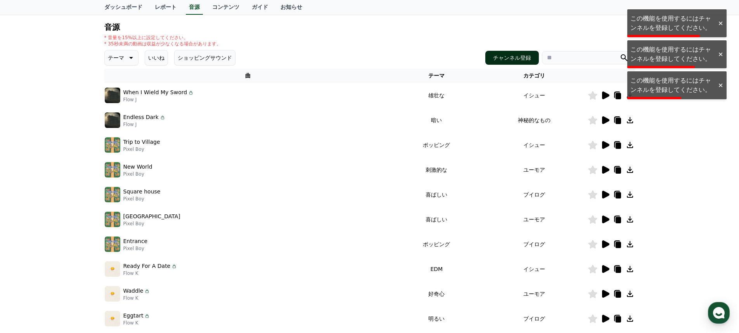
click at [521, 62] on button "チャンネル登録" at bounding box center [512, 58] width 54 height 14
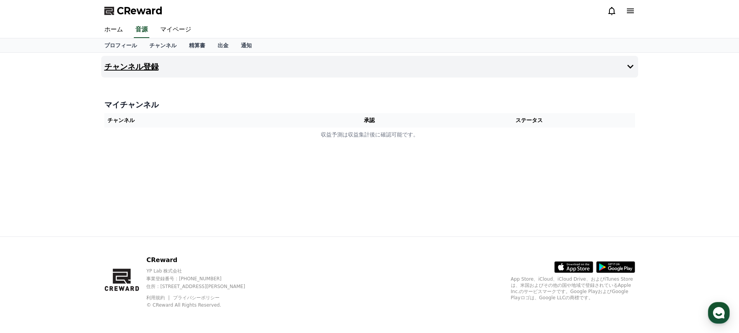
click at [142, 69] on h4 "チャンネル登録" at bounding box center [131, 66] width 54 height 9
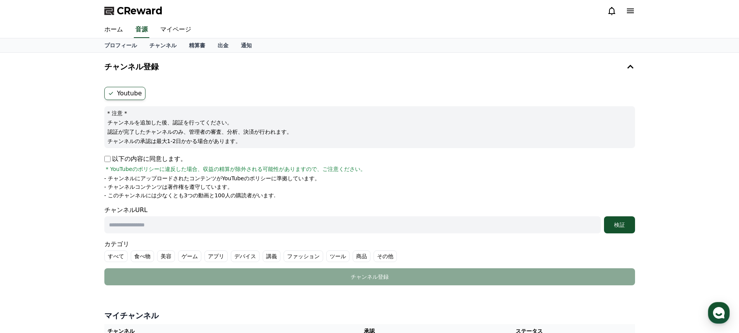
click at [132, 91] on label "Youtube" at bounding box center [124, 93] width 41 height 13
click at [112, 159] on p "以下の内容に同意します。" at bounding box center [145, 158] width 82 height 9
click at [110, 159] on p "以下の内容に同意します。" at bounding box center [145, 158] width 82 height 9
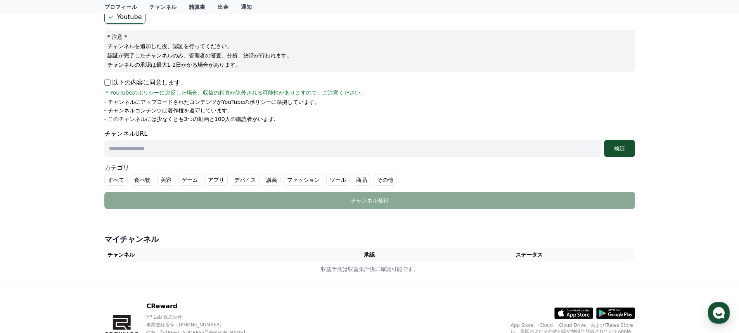
scroll to position [116, 0]
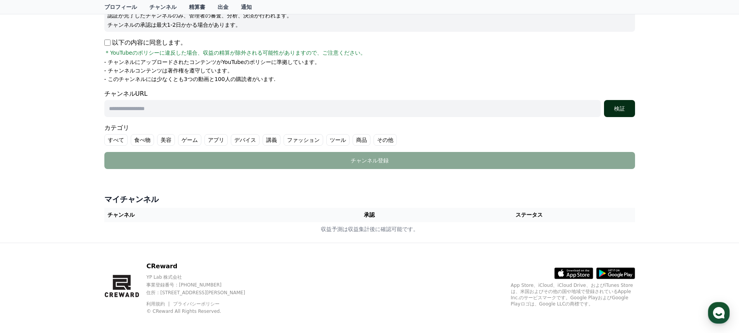
click at [616, 112] on div "検証" at bounding box center [619, 109] width 25 height 8
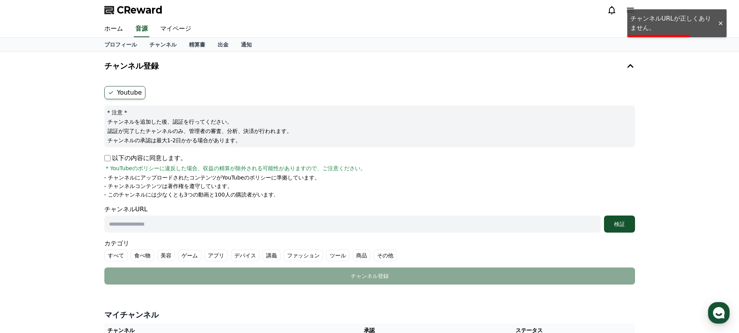
scroll to position [0, 0]
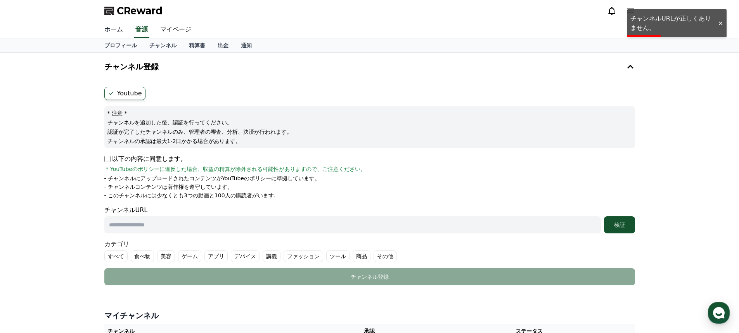
click at [117, 29] on link "ホーム" at bounding box center [113, 30] width 31 height 16
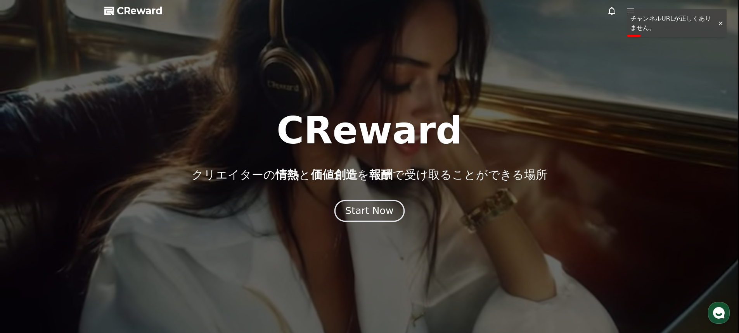
click at [368, 210] on div "Start Now" at bounding box center [369, 210] width 48 height 13
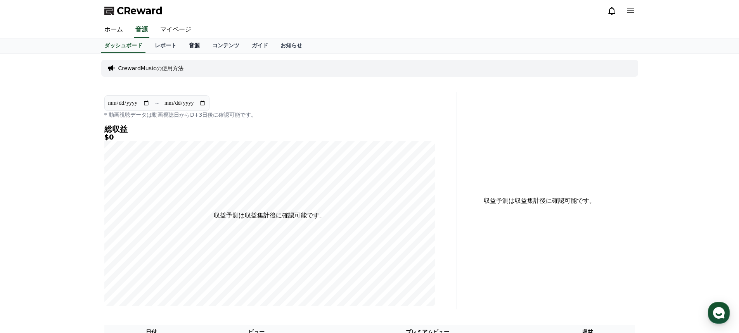
click at [183, 46] on link "音源" at bounding box center [194, 45] width 23 height 15
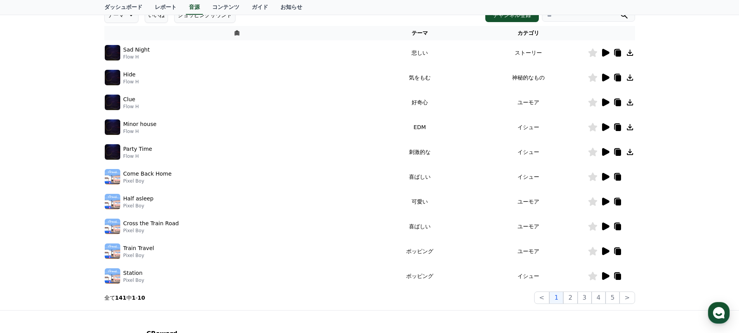
scroll to position [192, 0]
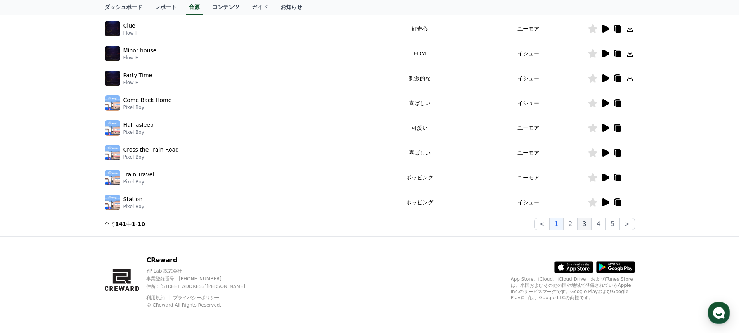
click at [582, 224] on button "3" at bounding box center [584, 224] width 14 height 12
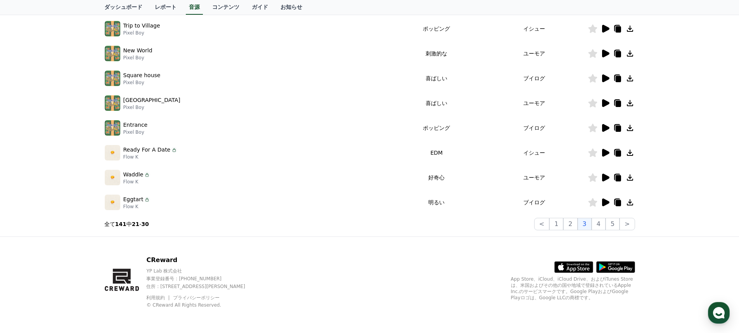
click at [619, 203] on icon at bounding box center [617, 203] width 5 height 6
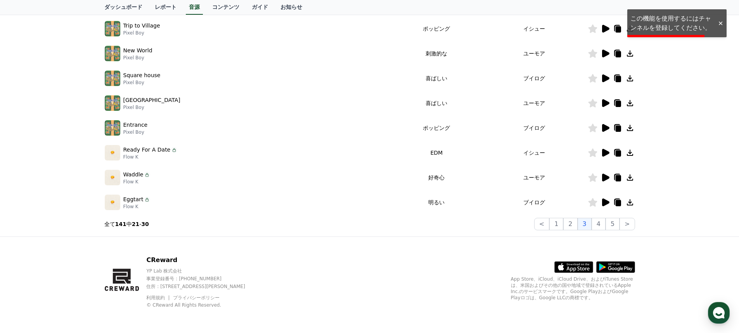
click at [604, 203] on icon at bounding box center [605, 203] width 7 height 8
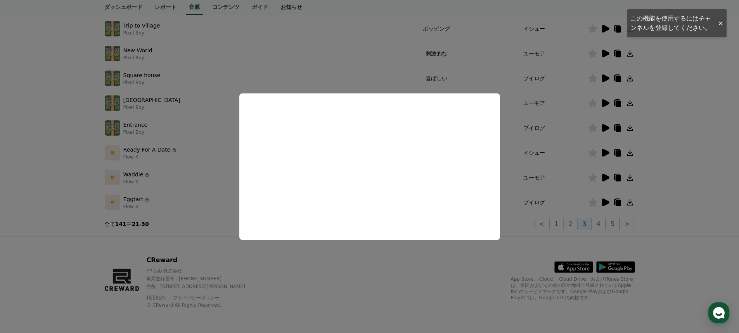
click at [307, 70] on button "close modal" at bounding box center [369, 166] width 739 height 333
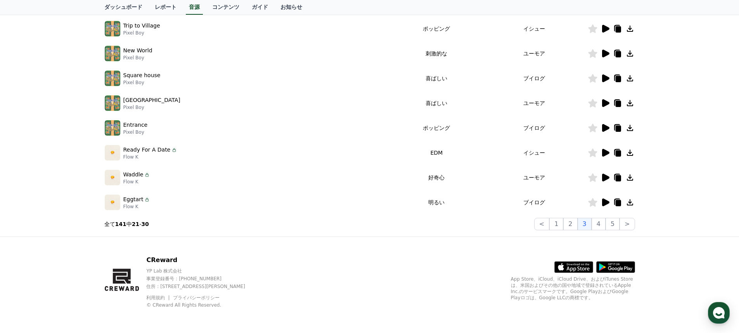
click at [630, 203] on icon at bounding box center [630, 202] width 6 height 6
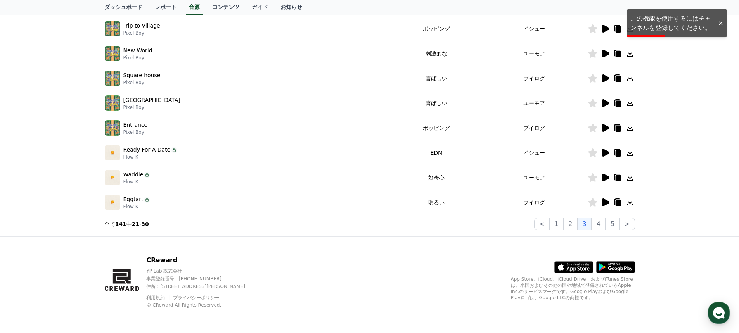
click at [133, 201] on p "Eggtart" at bounding box center [133, 199] width 20 height 8
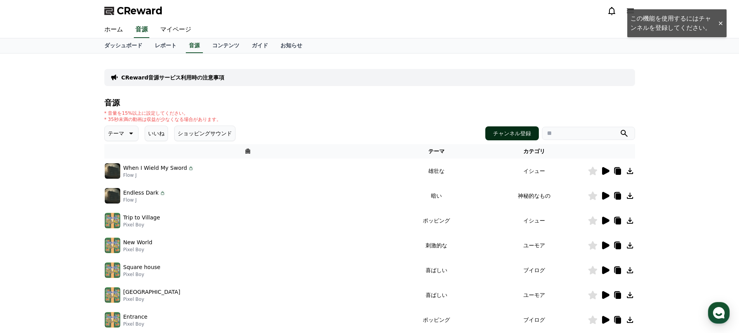
click at [509, 142] on div "音源 * 音量を15%以上に設定してください。 * 35秒未満の動画は収益が少なくなる場合があります。 テーマ いいね ショッピングサウンド チャンネル登録 …" at bounding box center [369, 260] width 530 height 324
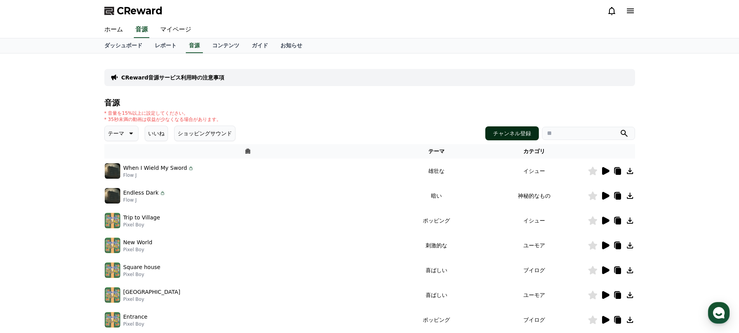
click at [514, 134] on button "チャンネル登録" at bounding box center [512, 133] width 54 height 14
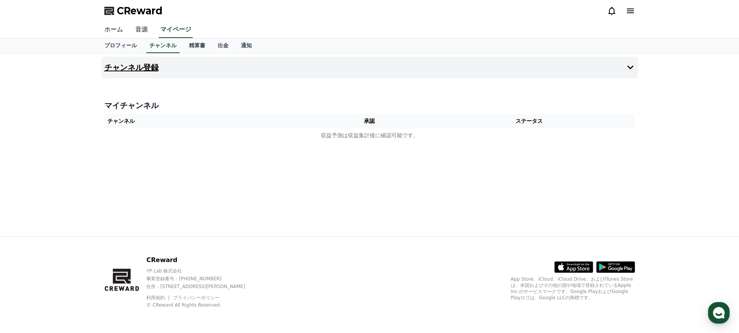
click at [309, 75] on button "チャンネル登録" at bounding box center [369, 68] width 537 height 22
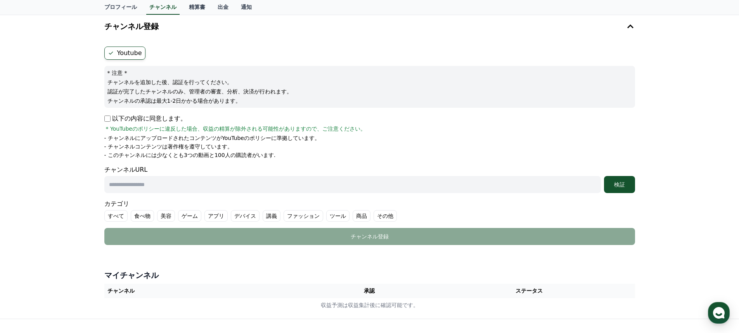
scroll to position [78, 0]
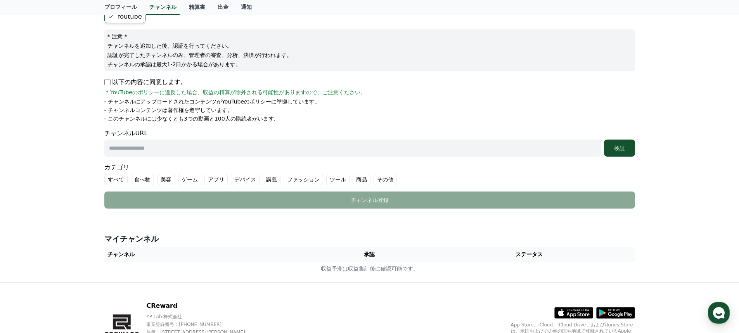
click at [137, 147] on input "text" at bounding box center [352, 148] width 496 height 17
paste input "**********"
click at [609, 148] on div "検証" at bounding box center [619, 148] width 25 height 8
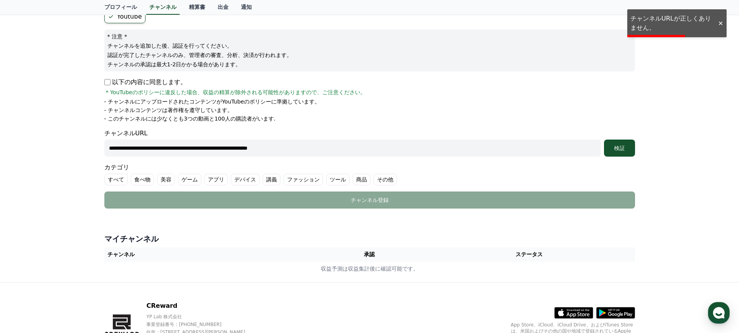
click at [335, 148] on input "**********" at bounding box center [352, 148] width 496 height 17
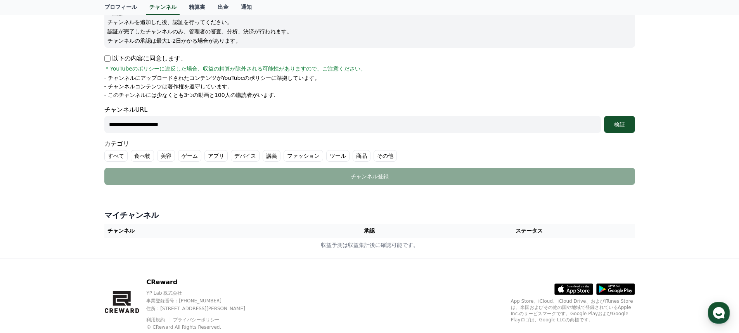
scroll to position [123, 0]
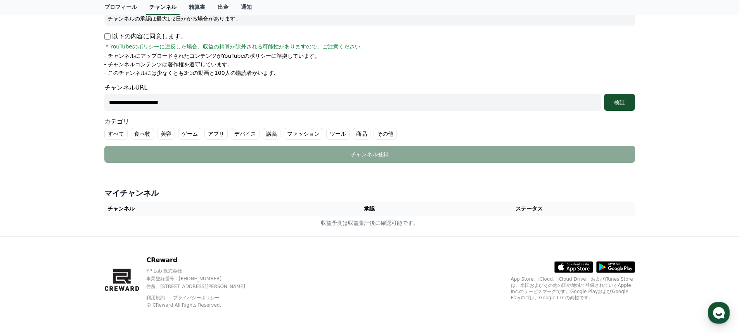
type input "**********"
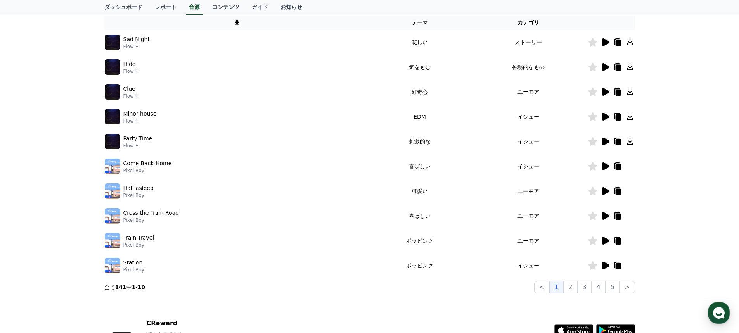
scroll to position [192, 0]
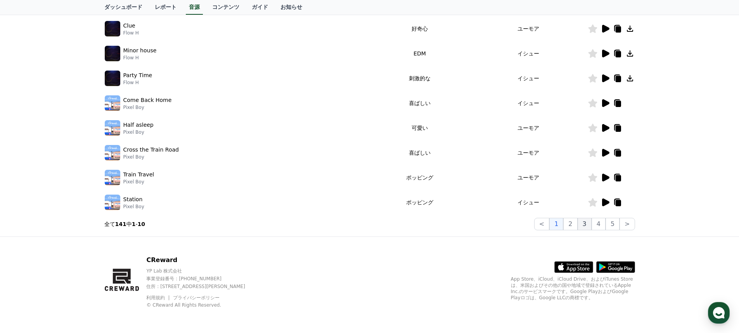
click at [580, 223] on button "3" at bounding box center [584, 224] width 14 height 12
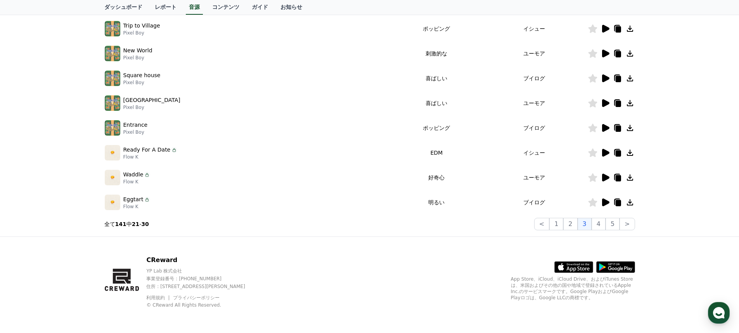
click at [140, 199] on p "Eggtart" at bounding box center [133, 199] width 20 height 8
click at [603, 200] on icon at bounding box center [605, 203] width 7 height 8
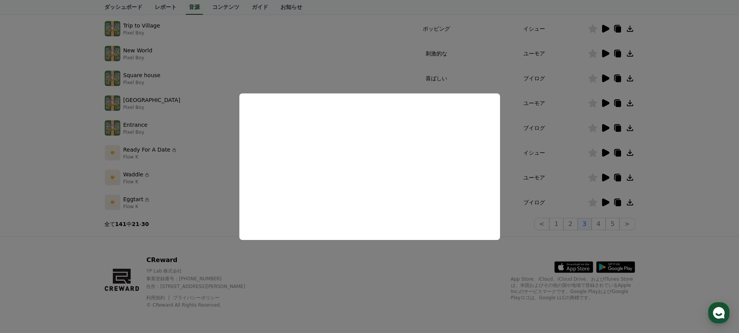
click at [371, 56] on button "close modal" at bounding box center [369, 166] width 739 height 333
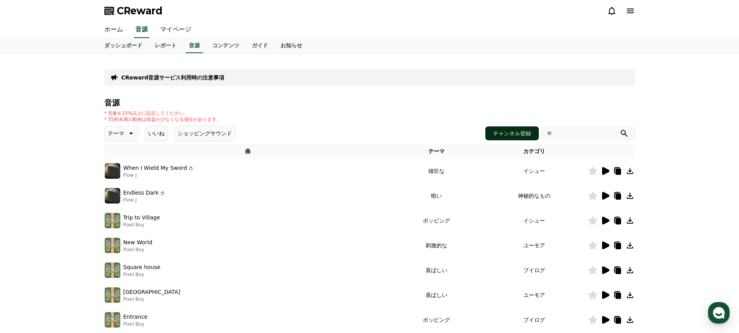
click at [518, 131] on button "チャンネル登録" at bounding box center [512, 133] width 54 height 14
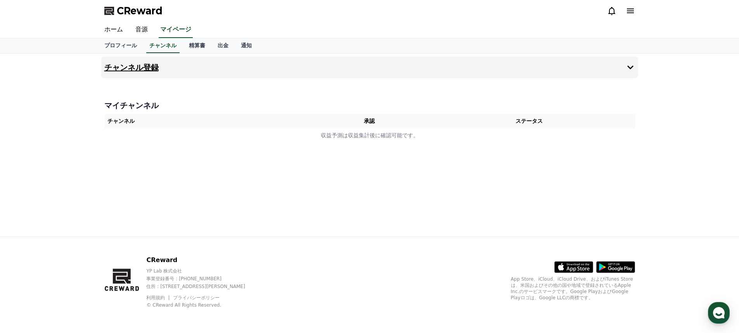
click at [388, 74] on button "チャンネル登録" at bounding box center [369, 68] width 537 height 22
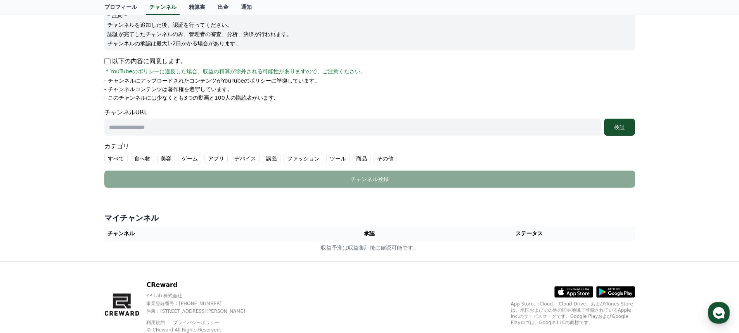
scroll to position [85, 0]
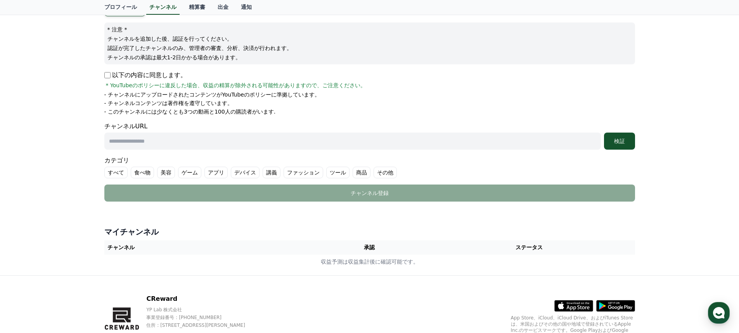
click at [142, 78] on p "以下の内容に同意します。" at bounding box center [145, 75] width 82 height 9
click at [114, 73] on p "以下の内容に同意します。" at bounding box center [145, 75] width 82 height 9
click at [110, 74] on p "以下の内容に同意します。" at bounding box center [145, 75] width 82 height 9
click at [130, 143] on input "text" at bounding box center [352, 141] width 496 height 17
paste input "**********"
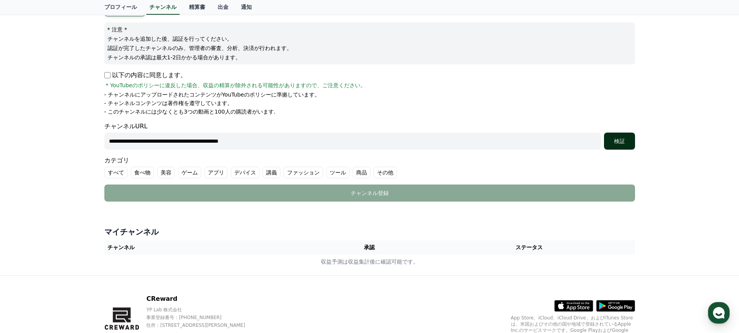
type input "**********"
click at [622, 139] on div "検証" at bounding box center [619, 141] width 25 height 8
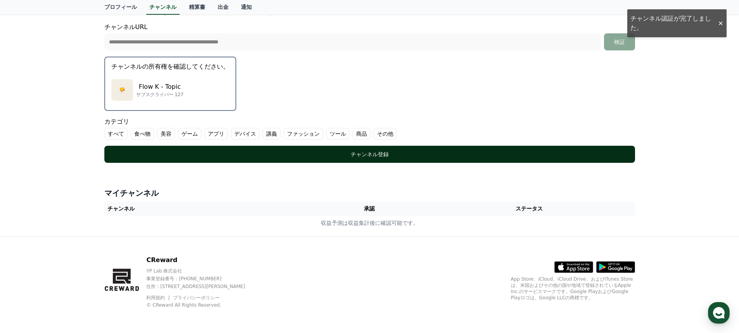
scroll to position [0, 0]
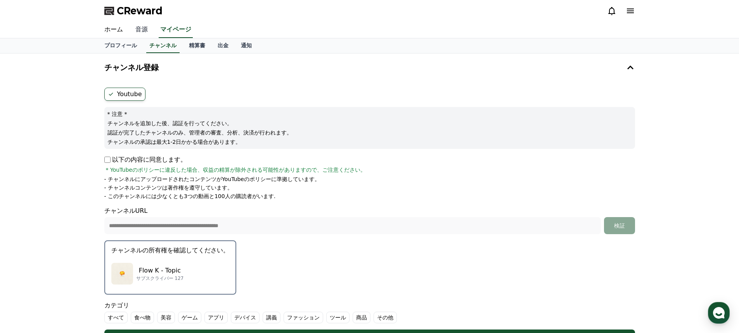
click at [138, 29] on link "音源" at bounding box center [141, 30] width 25 height 16
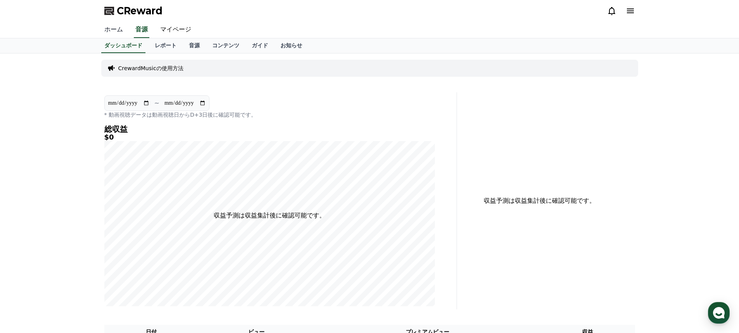
click at [117, 31] on link "ホーム" at bounding box center [113, 30] width 31 height 16
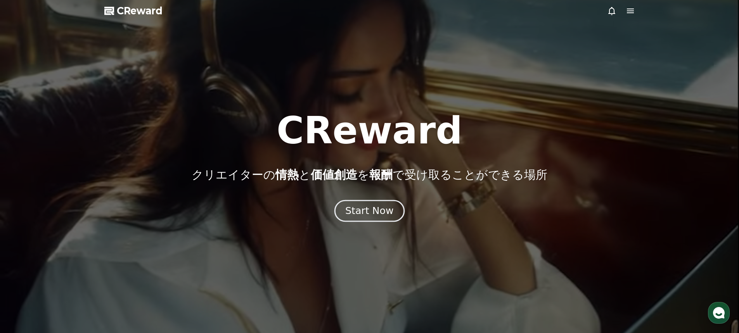
click at [379, 205] on div "Start Now" at bounding box center [369, 210] width 48 height 13
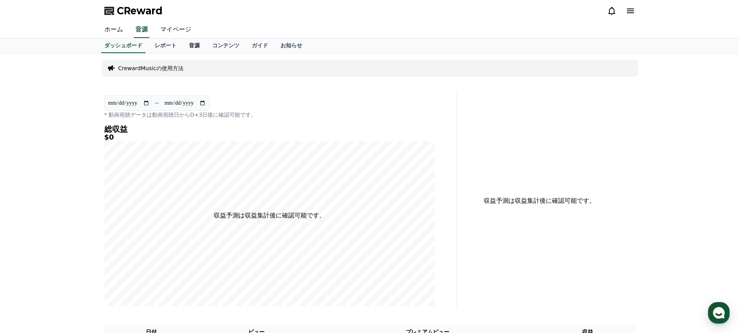
click at [183, 45] on link "音源" at bounding box center [194, 45] width 23 height 15
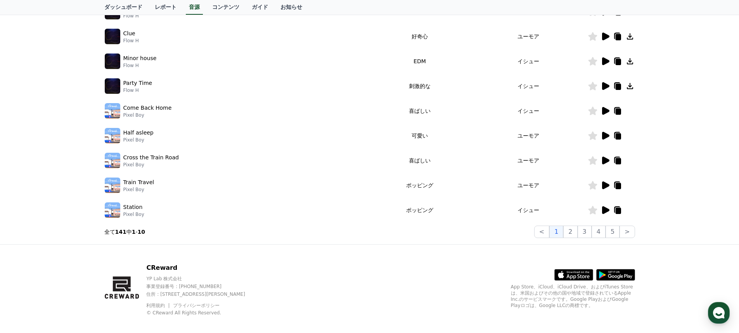
scroll to position [192, 0]
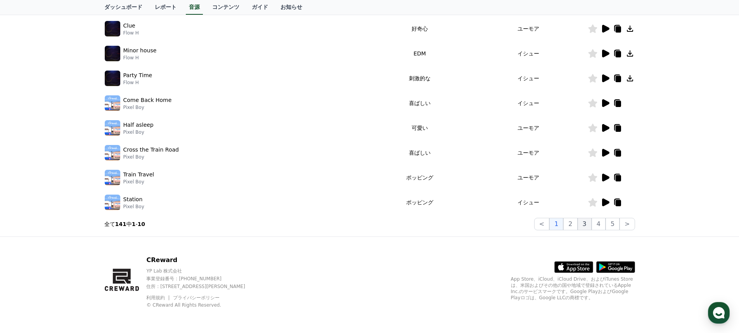
click at [582, 224] on button "3" at bounding box center [584, 224] width 14 height 12
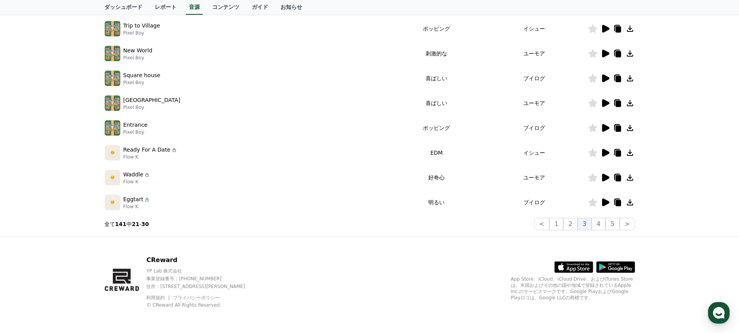
click at [631, 200] on icon at bounding box center [629, 202] width 9 height 9
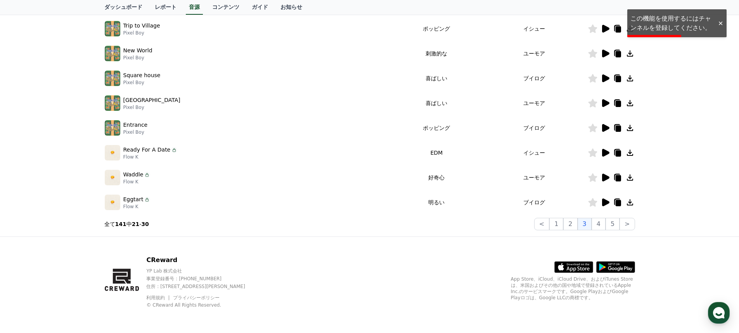
click at [392, 204] on div "Eggtart Flow K" at bounding box center [248, 203] width 287 height 16
click at [128, 205] on p "Flow K" at bounding box center [136, 207] width 27 height 6
click at [131, 201] on p "Eggtart" at bounding box center [133, 199] width 20 height 8
click at [607, 200] on icon at bounding box center [604, 202] width 9 height 9
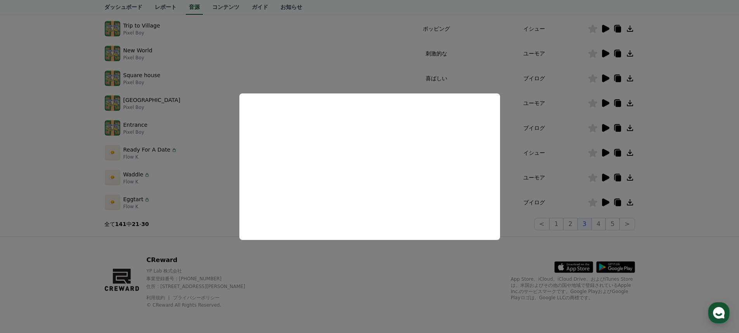
click at [595, 222] on button "close modal" at bounding box center [369, 166] width 739 height 333
click at [620, 202] on icon at bounding box center [617, 203] width 5 height 6
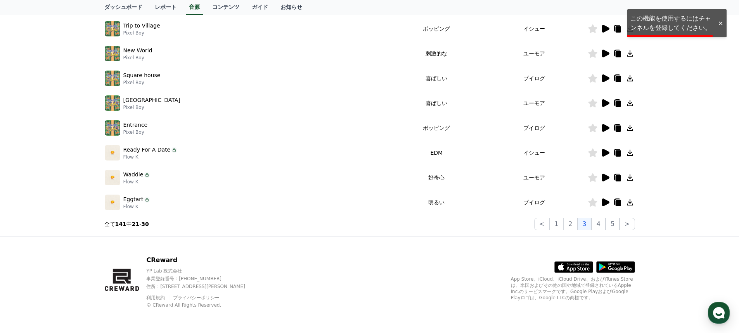
click at [627, 205] on icon at bounding box center [630, 202] width 6 height 6
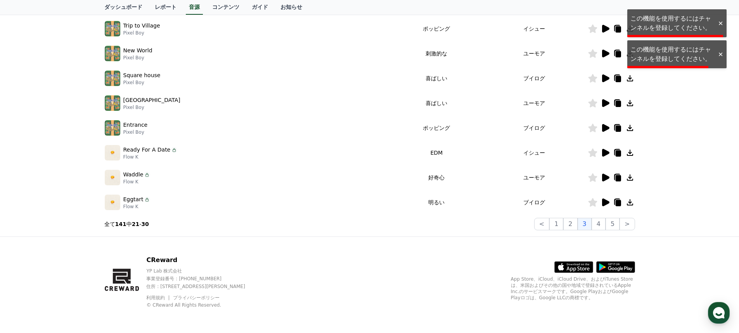
click at [632, 203] on icon at bounding box center [629, 202] width 9 height 9
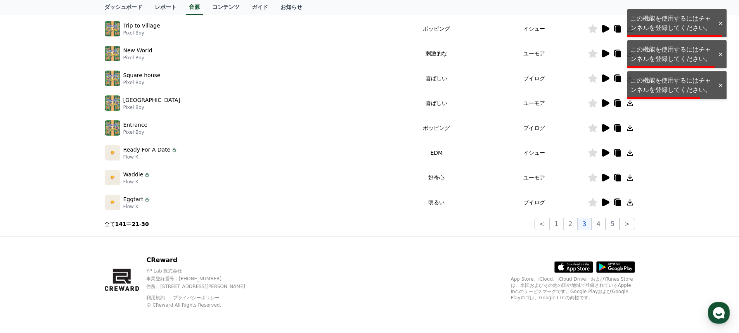
click at [631, 203] on icon at bounding box center [629, 202] width 9 height 9
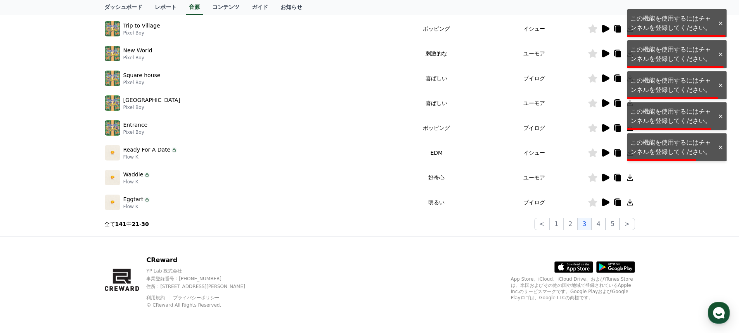
click at [631, 203] on icon at bounding box center [629, 202] width 9 height 9
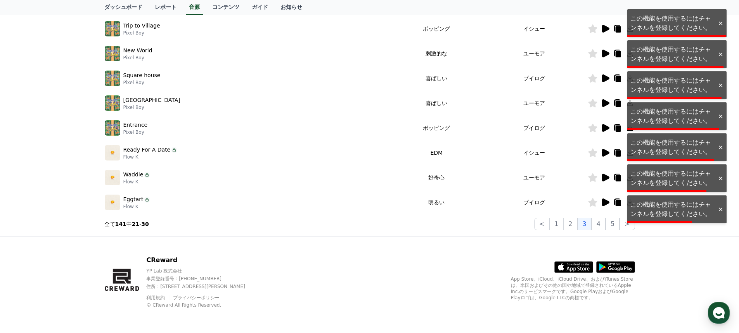
click at [631, 203] on icon at bounding box center [629, 202] width 9 height 9
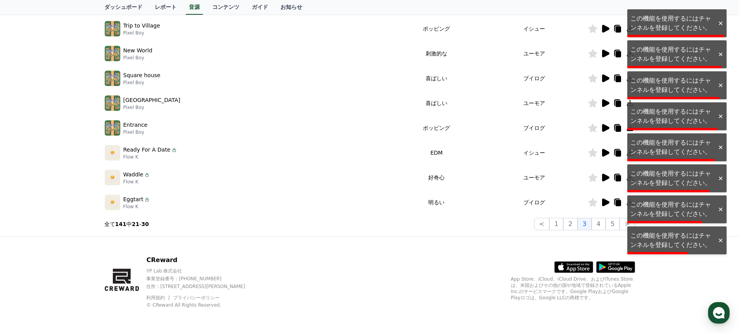
click at [631, 203] on icon at bounding box center [629, 202] width 9 height 9
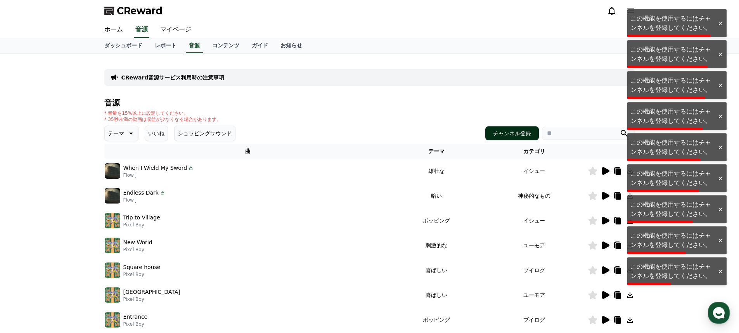
click at [520, 135] on button "チャンネル登録" at bounding box center [512, 133] width 54 height 14
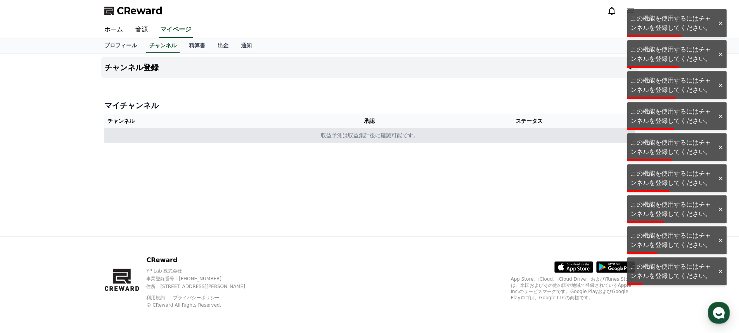
click at [200, 136] on td "収益予測は収益集計後に確認可能です。" at bounding box center [369, 135] width 530 height 14
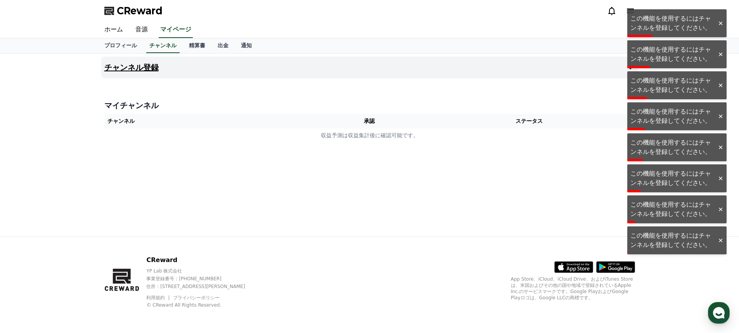
click at [135, 67] on h4 "チャンネル登録" at bounding box center [131, 67] width 54 height 9
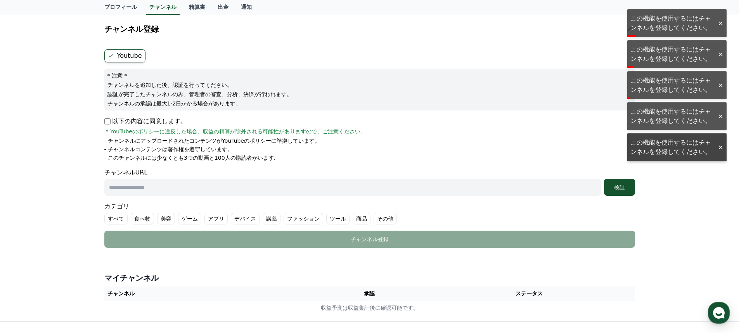
scroll to position [39, 0]
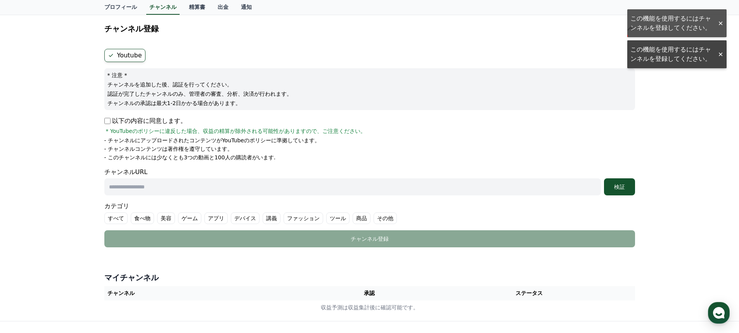
click at [127, 124] on p "以下の内容に同意します。" at bounding box center [145, 120] width 82 height 9
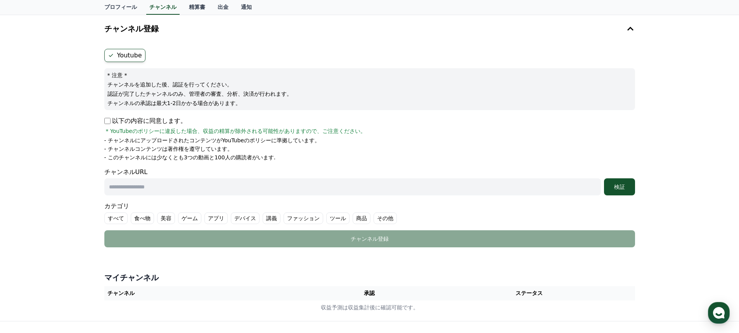
click at [126, 185] on input "text" at bounding box center [352, 186] width 496 height 17
paste input "**********"
drag, startPoint x: 598, startPoint y: 185, endPoint x: 615, endPoint y: 185, distance: 17.5
click at [599, 185] on input "**********" at bounding box center [352, 186] width 496 height 17
type input "**********"
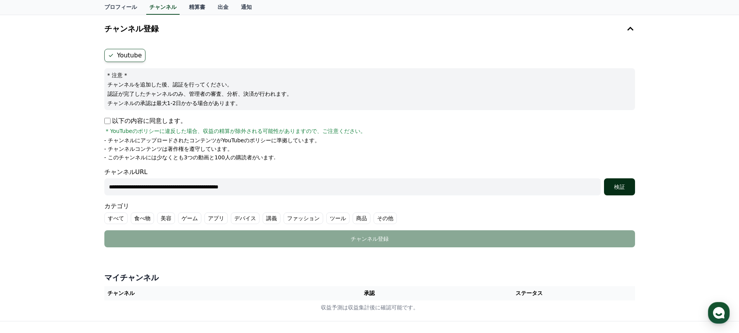
click at [615, 185] on div "検証" at bounding box center [619, 187] width 25 height 8
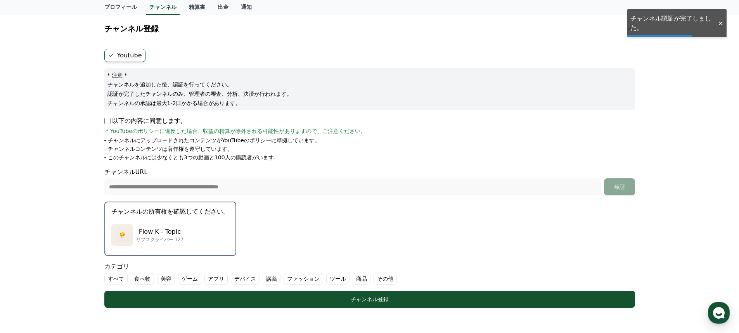
scroll to position [184, 0]
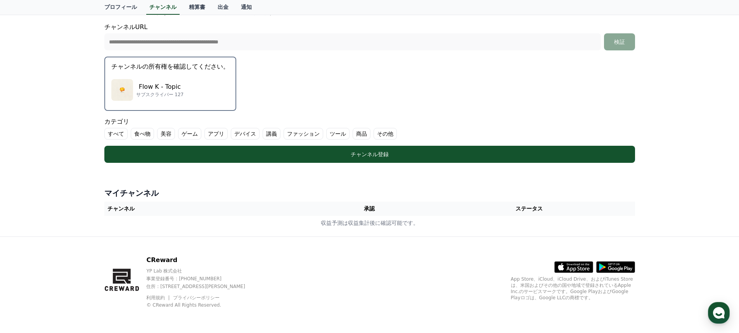
click at [181, 84] on div "Flow K - Topic サブスクライバー 127" at bounding box center [170, 89] width 118 height 31
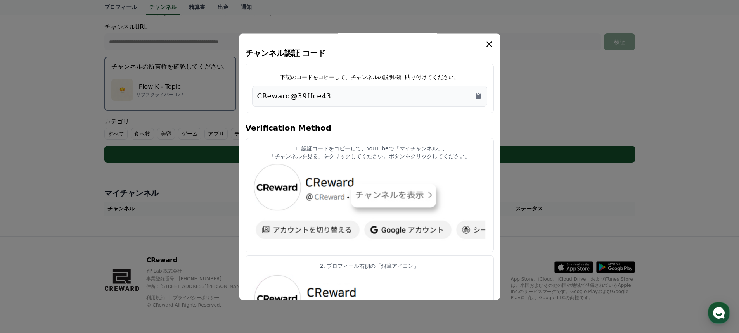
click at [342, 119] on h4 "Verification Method" at bounding box center [369, 127] width 248 height 22
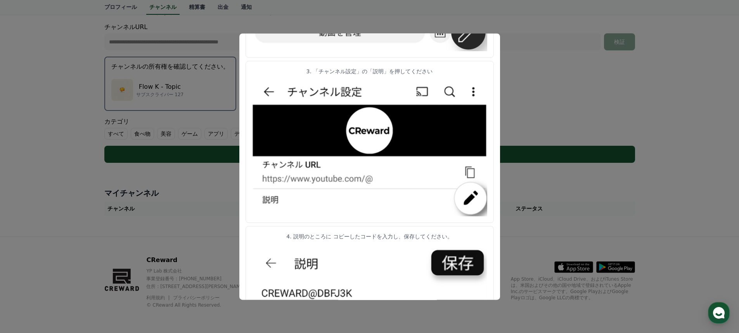
scroll to position [364, 0]
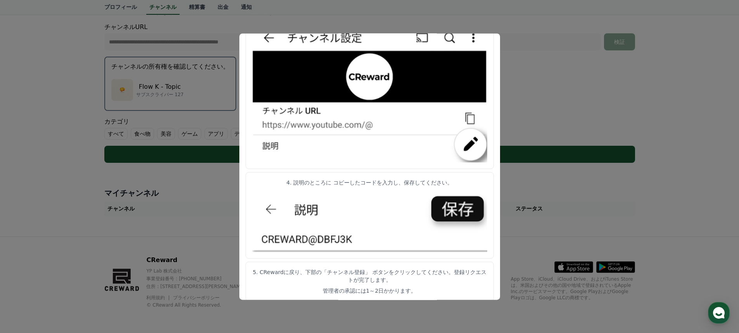
click at [57, 155] on button "close modal" at bounding box center [369, 166] width 739 height 333
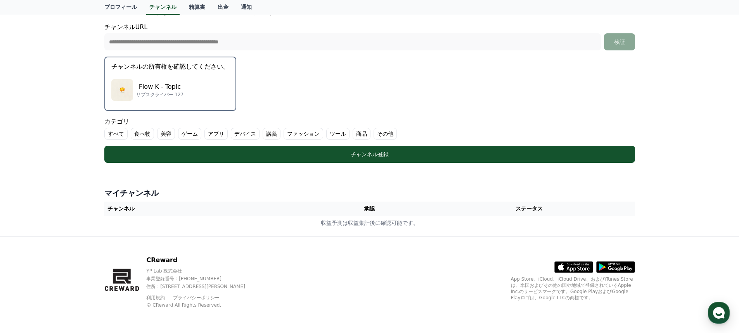
scroll to position [0, 0]
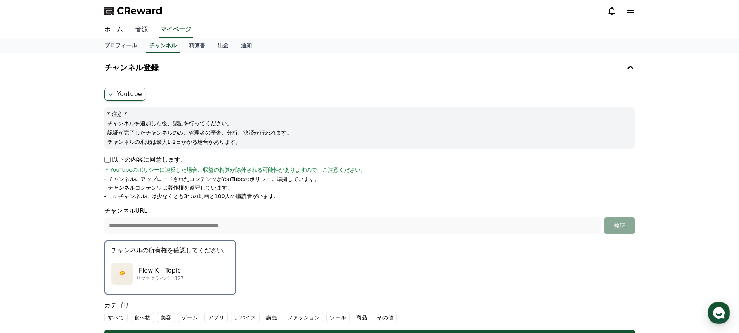
click at [142, 29] on link "音源" at bounding box center [141, 30] width 25 height 16
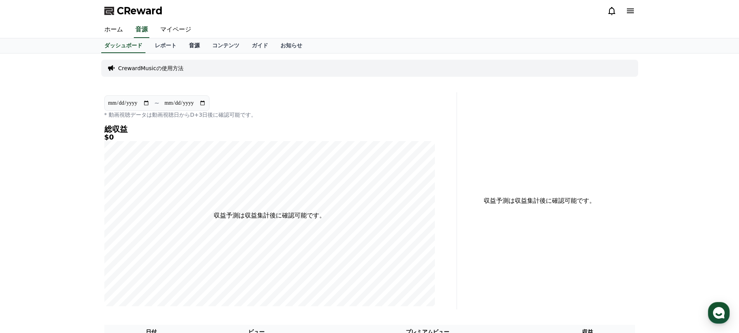
click at [183, 45] on link "音源" at bounding box center [194, 45] width 23 height 15
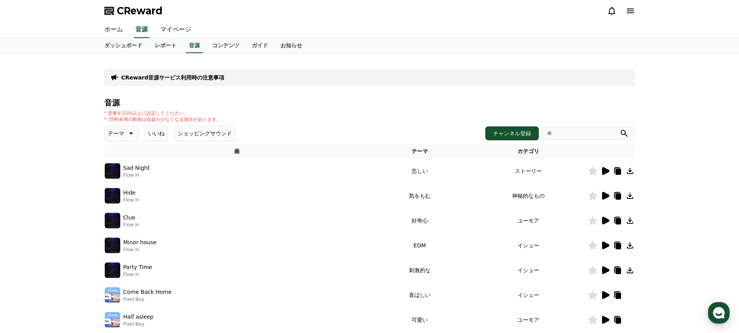
scroll to position [192, 0]
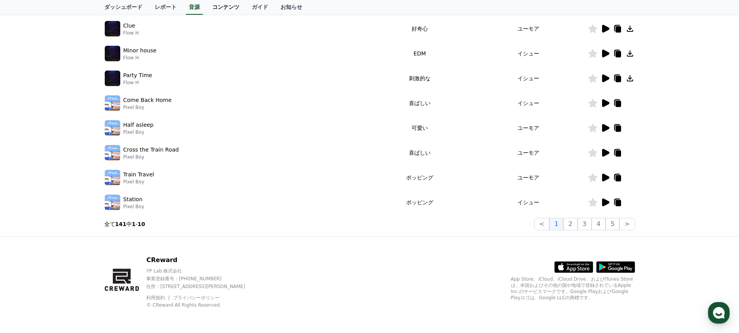
click at [208, 10] on link "コンテンツ" at bounding box center [226, 7] width 40 height 15
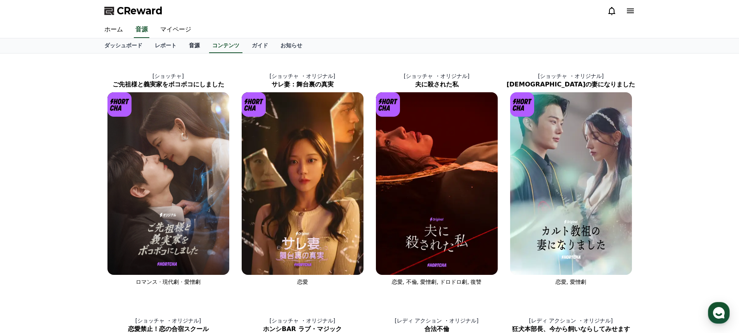
click at [183, 48] on link "音源" at bounding box center [194, 45] width 23 height 15
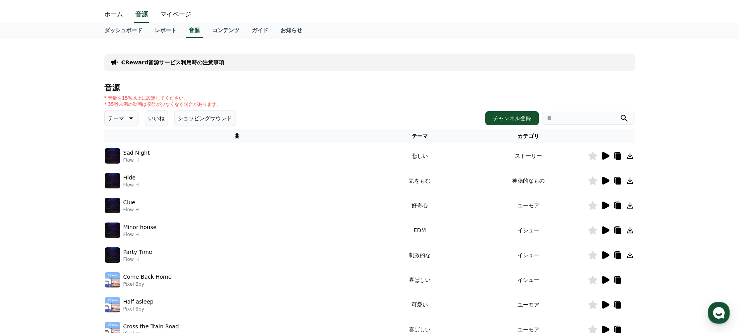
scroll to position [192, 0]
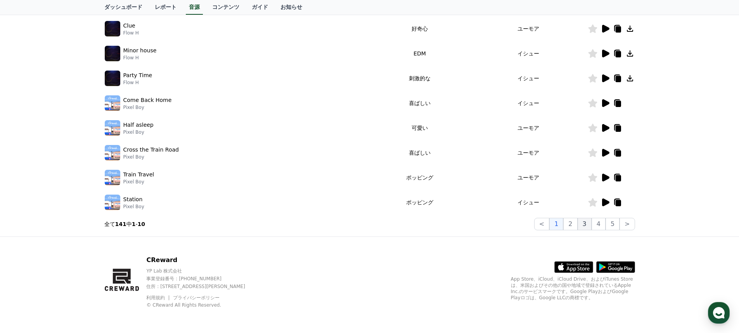
click at [589, 221] on button "3" at bounding box center [584, 224] width 14 height 12
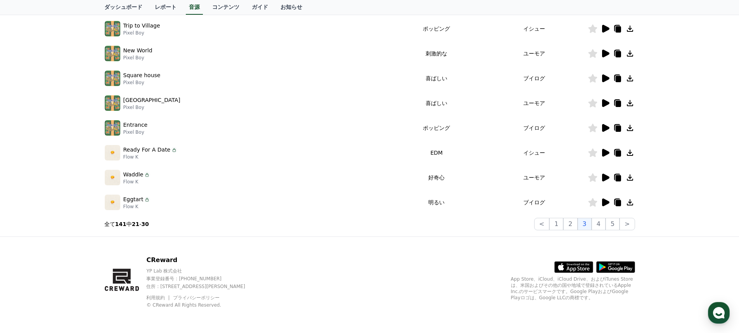
click at [589, 202] on icon at bounding box center [592, 202] width 9 height 9
click at [126, 201] on p "Eggtart" at bounding box center [133, 199] width 20 height 8
click at [613, 202] on icon at bounding box center [617, 202] width 9 height 9
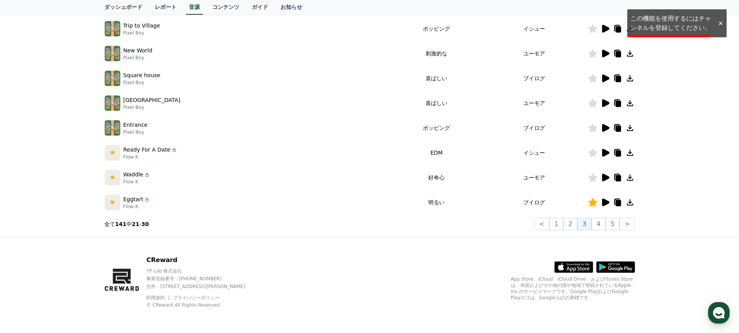
click at [631, 202] on icon at bounding box center [630, 202] width 6 height 6
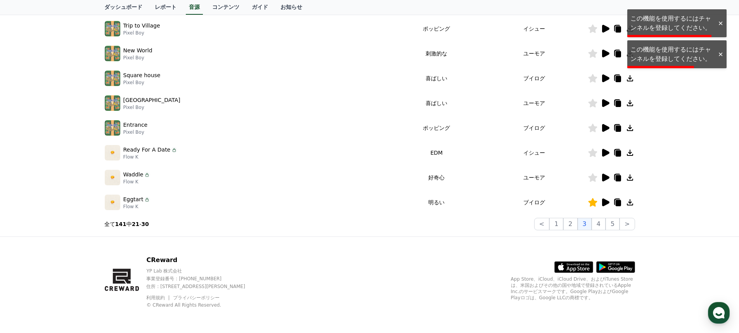
click at [631, 202] on icon at bounding box center [630, 202] width 6 height 6
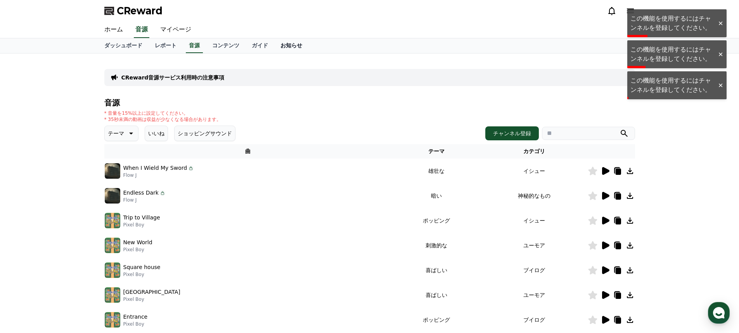
click at [274, 47] on link "お知らせ" at bounding box center [291, 45] width 34 height 15
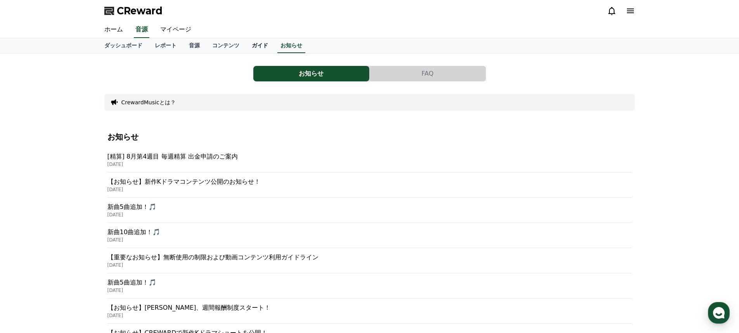
click at [245, 45] on link "ガイド" at bounding box center [259, 45] width 29 height 15
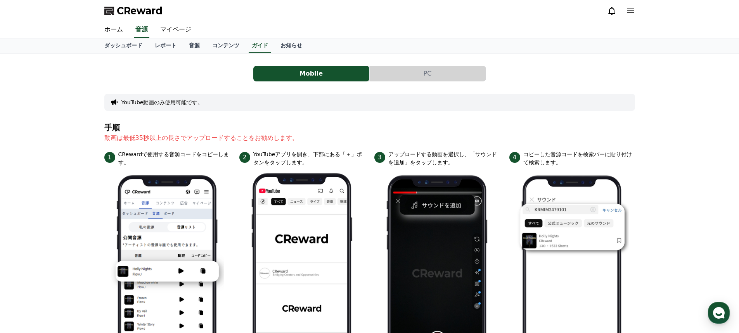
click at [410, 78] on button "PC" at bounding box center [427, 74] width 116 height 16
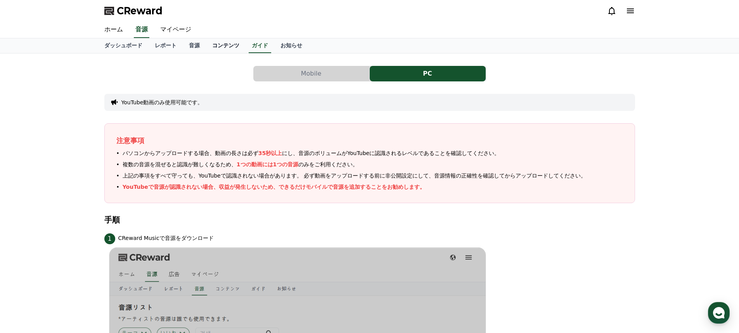
click at [206, 53] on link "コンテンツ" at bounding box center [226, 45] width 40 height 15
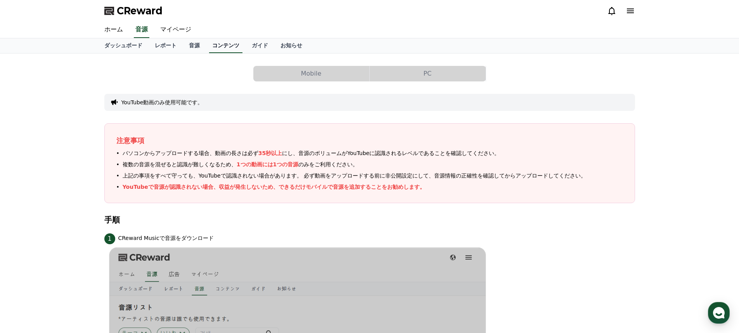
click at [209, 47] on link "コンテンツ" at bounding box center [225, 45] width 33 height 15
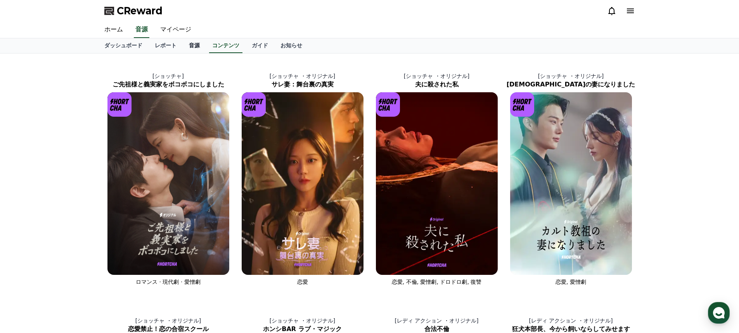
click at [183, 48] on link "音源" at bounding box center [194, 45] width 23 height 15
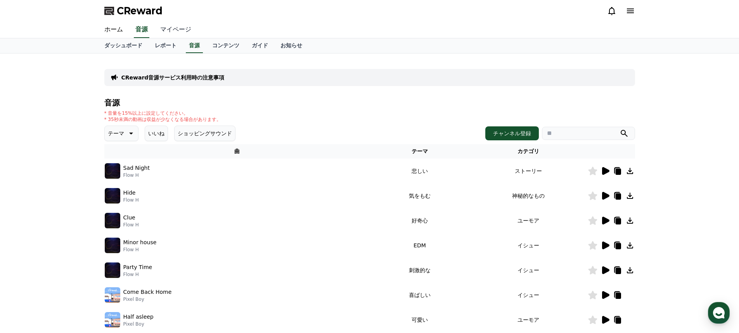
click at [167, 27] on link "マイページ" at bounding box center [175, 30] width 43 height 16
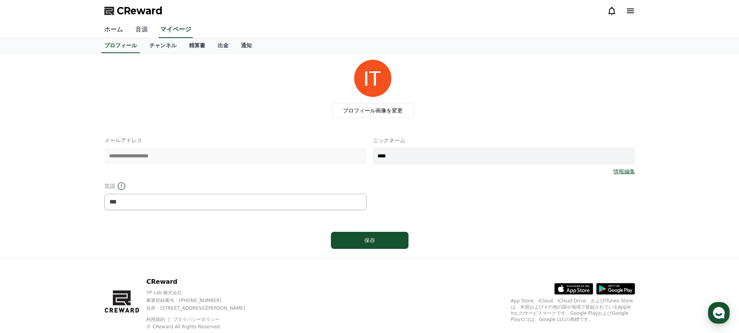
click at [137, 28] on link "音源" at bounding box center [141, 30] width 25 height 16
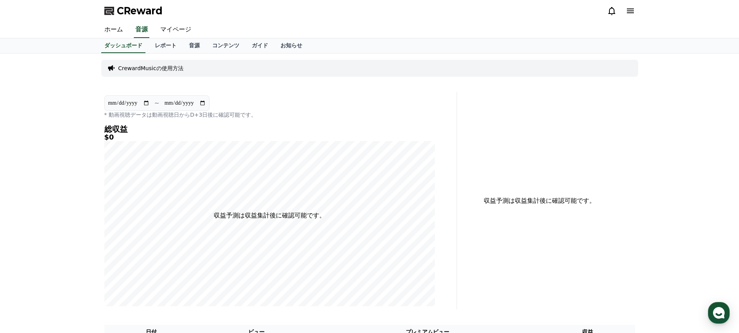
click at [152, 67] on p "CrewardMusicの使用方法" at bounding box center [150, 68] width 65 height 8
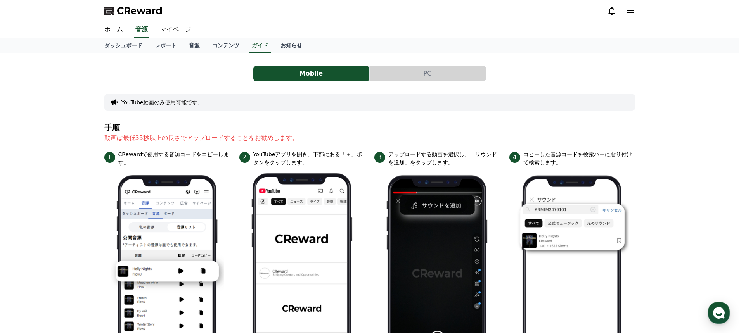
click at [419, 66] on button "PC" at bounding box center [427, 74] width 116 height 16
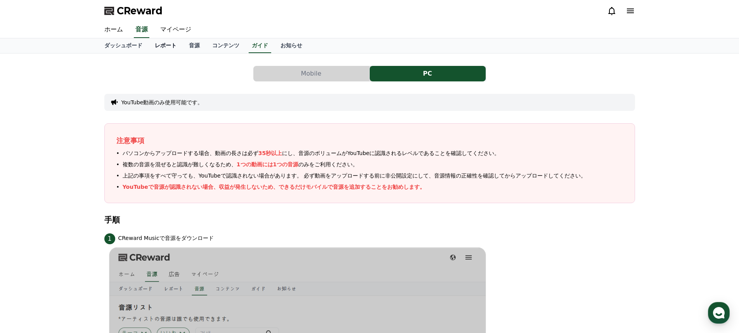
click at [152, 44] on link "レポート" at bounding box center [165, 45] width 34 height 15
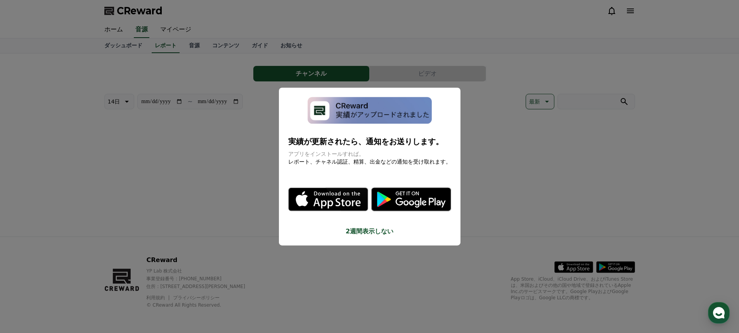
click at [125, 46] on button "close modal" at bounding box center [369, 166] width 739 height 333
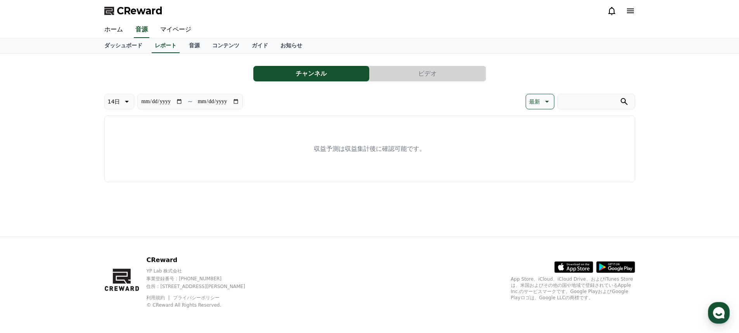
click at [125, 46] on link "ダッシュボード" at bounding box center [123, 45] width 50 height 15
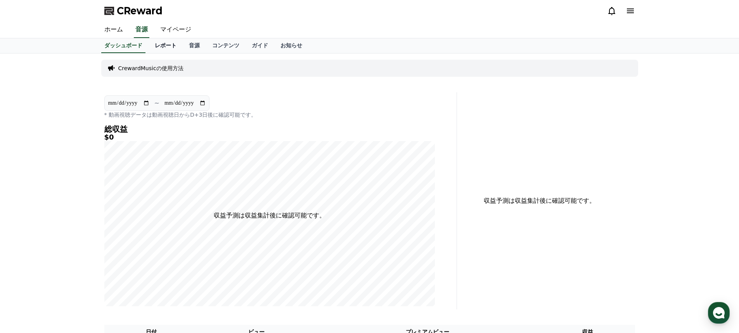
click at [152, 45] on link "レポート" at bounding box center [165, 45] width 34 height 15
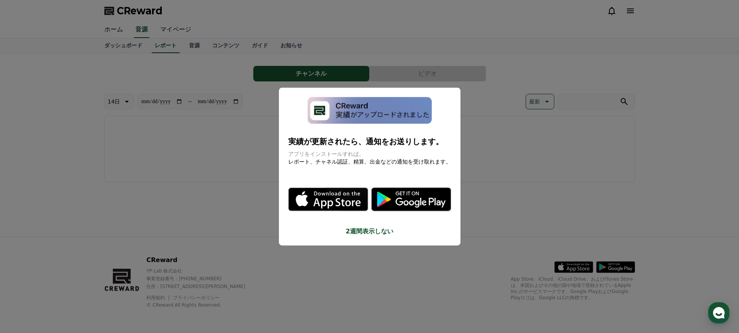
click at [181, 45] on button "close modal" at bounding box center [369, 166] width 739 height 333
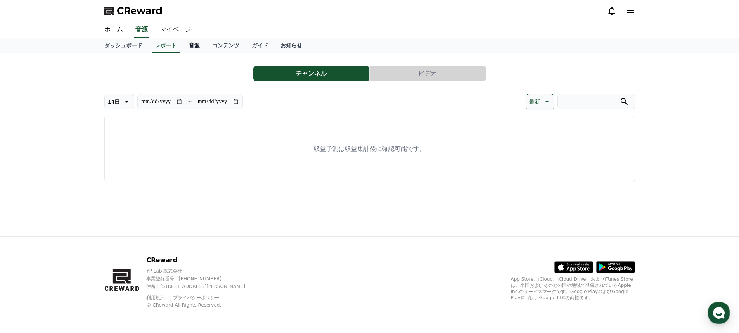
click at [184, 45] on link "音源" at bounding box center [194, 45] width 23 height 15
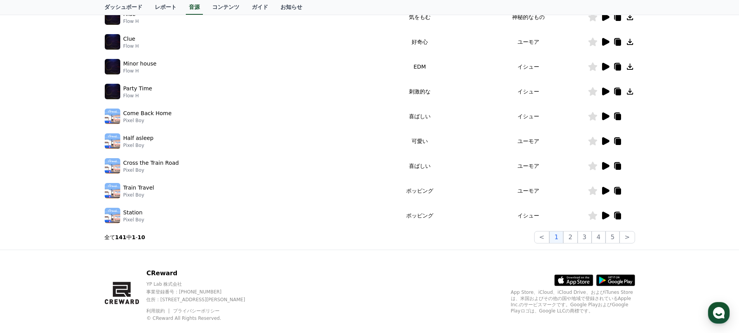
scroll to position [192, 0]
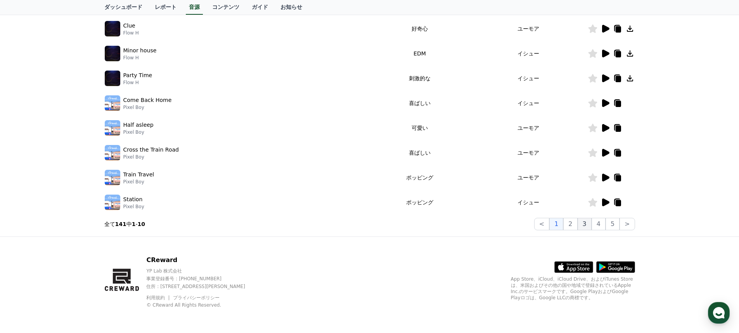
click at [582, 223] on button "3" at bounding box center [584, 224] width 14 height 12
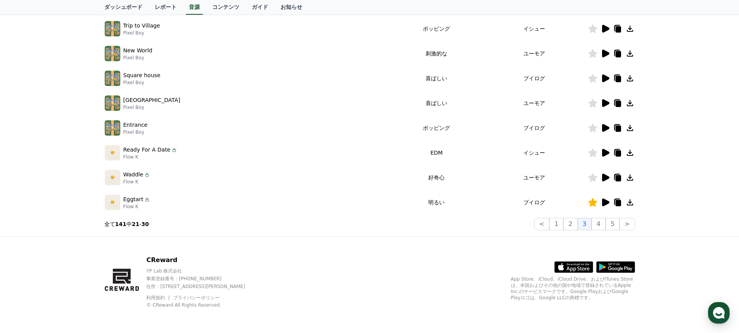
click at [129, 201] on p "Eggtart" at bounding box center [133, 199] width 20 height 8
click at [119, 204] on img at bounding box center [113, 203] width 16 height 16
click at [112, 202] on img at bounding box center [113, 203] width 16 height 16
click at [152, 200] on div "Eggtart Flow K" at bounding box center [248, 203] width 287 height 16
click at [140, 201] on p "Eggtart" at bounding box center [133, 199] width 20 height 8
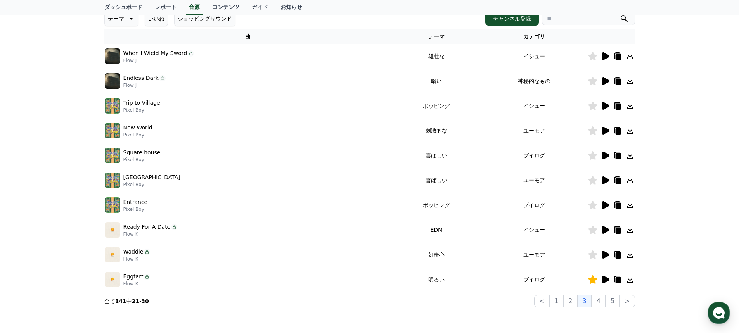
scroll to position [114, 0]
click at [622, 206] on div at bounding box center [611, 205] width 47 height 9
click at [628, 206] on icon at bounding box center [630, 205] width 6 height 6
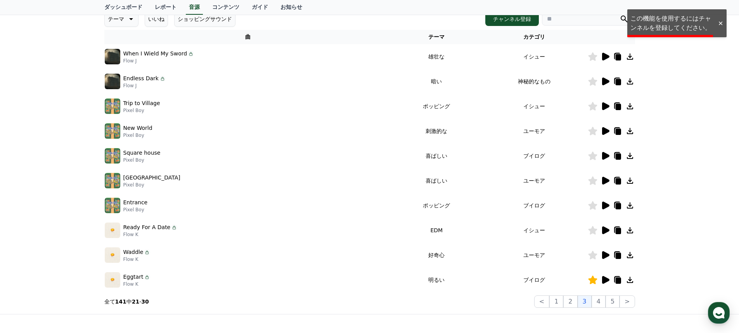
click at [628, 206] on icon at bounding box center [630, 205] width 6 height 6
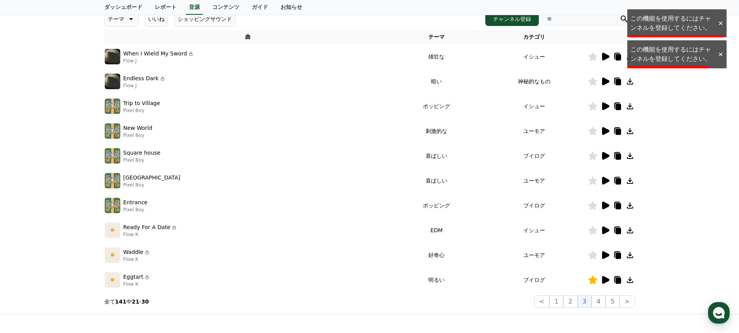
click at [628, 206] on icon at bounding box center [630, 205] width 6 height 6
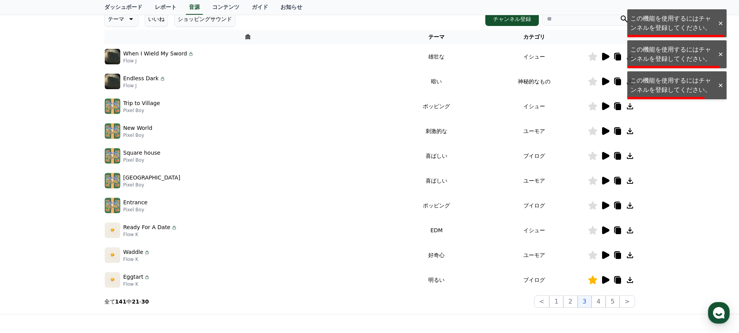
click at [628, 206] on icon at bounding box center [630, 205] width 6 height 6
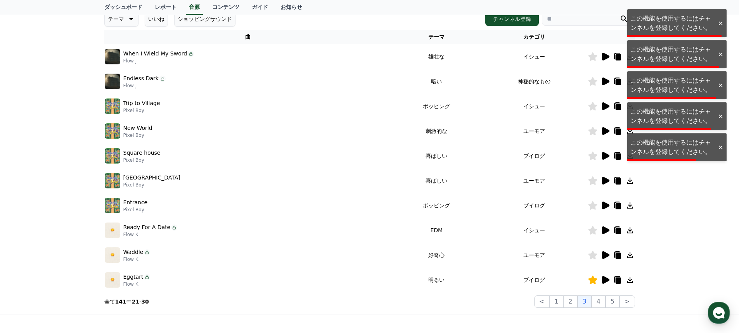
click at [628, 206] on icon at bounding box center [630, 205] width 6 height 6
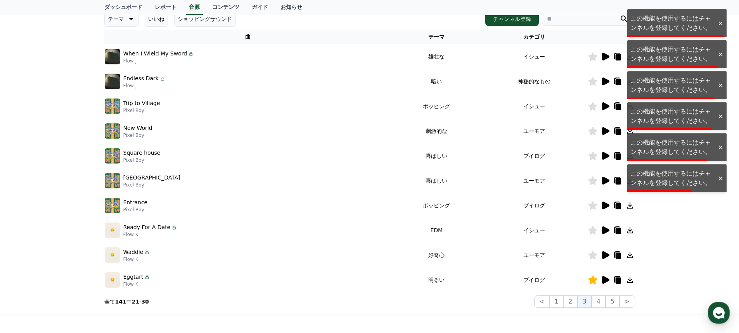
click at [628, 206] on icon at bounding box center [630, 205] width 6 height 6
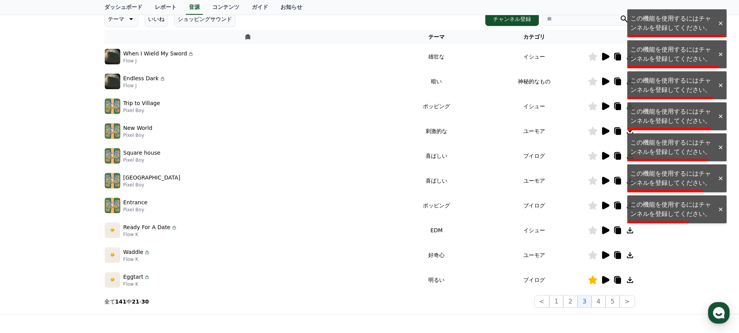
click at [628, 206] on icon at bounding box center [630, 205] width 6 height 6
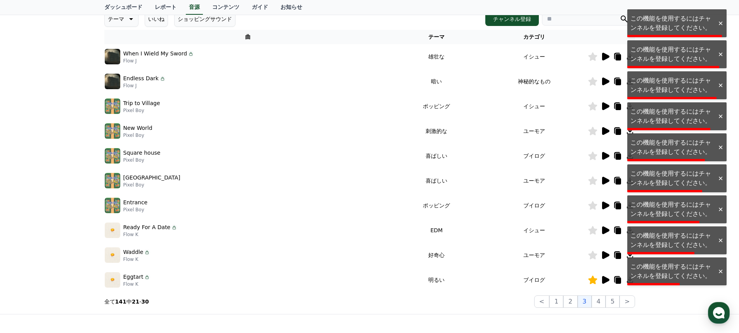
click at [628, 206] on icon at bounding box center [630, 205] width 6 height 6
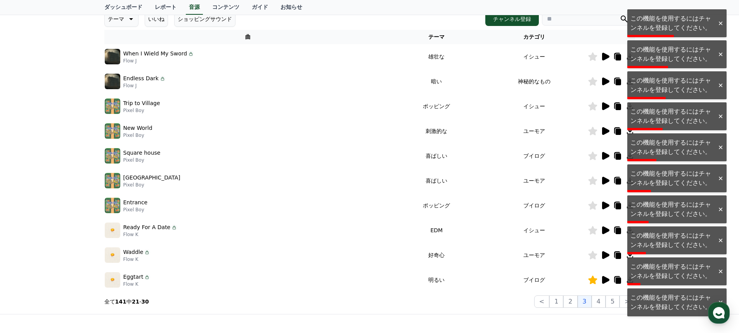
click at [120, 206] on div "Entrance Pixel Boy" at bounding box center [248, 206] width 287 height 16
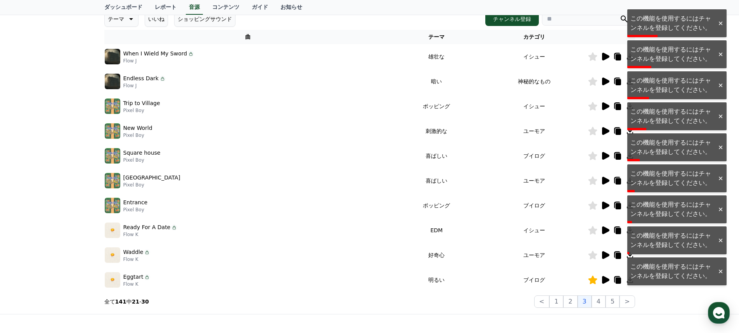
click at [118, 206] on img at bounding box center [113, 206] width 16 height 16
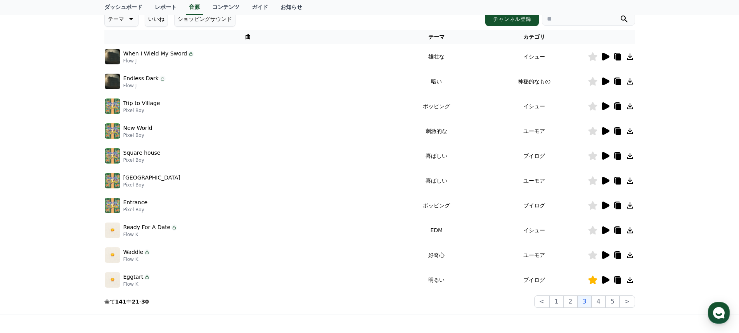
click at [127, 281] on p "Flow K" at bounding box center [136, 284] width 27 height 6
click at [112, 279] on img at bounding box center [113, 280] width 16 height 16
click at [583, 280] on td "ブイログ" at bounding box center [534, 280] width 106 height 25
click at [588, 280] on icon at bounding box center [592, 280] width 9 height 9
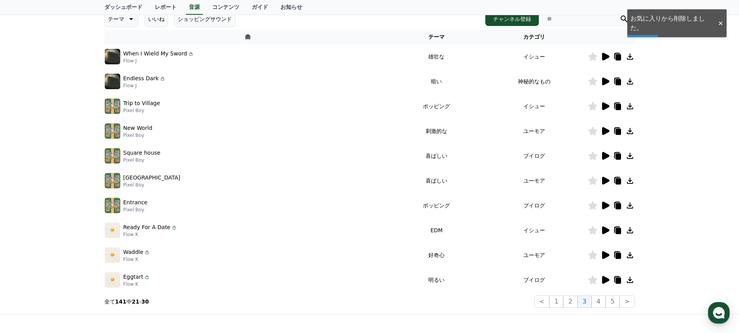
drag, startPoint x: 119, startPoint y: 279, endPoint x: 316, endPoint y: 278, distance: 197.7
click at [119, 279] on img at bounding box center [113, 280] width 16 height 16
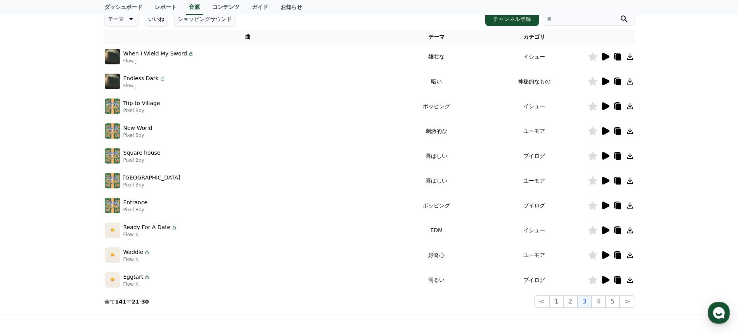
click at [606, 280] on icon at bounding box center [605, 280] width 7 height 8
